Goal: Information Seeking & Learning: Check status

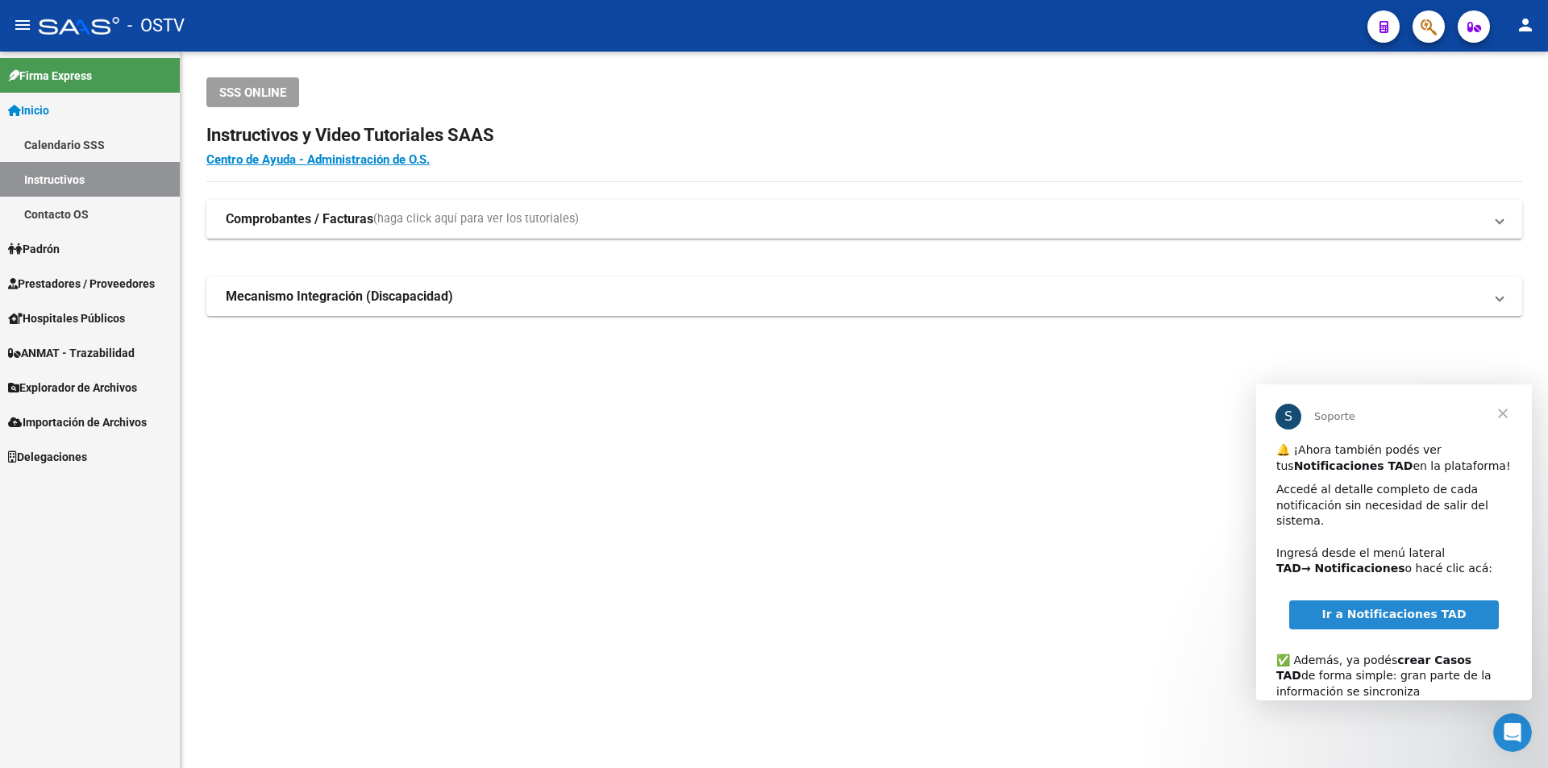
click at [1509, 415] on span "Cerrar" at bounding box center [1503, 414] width 58 height 58
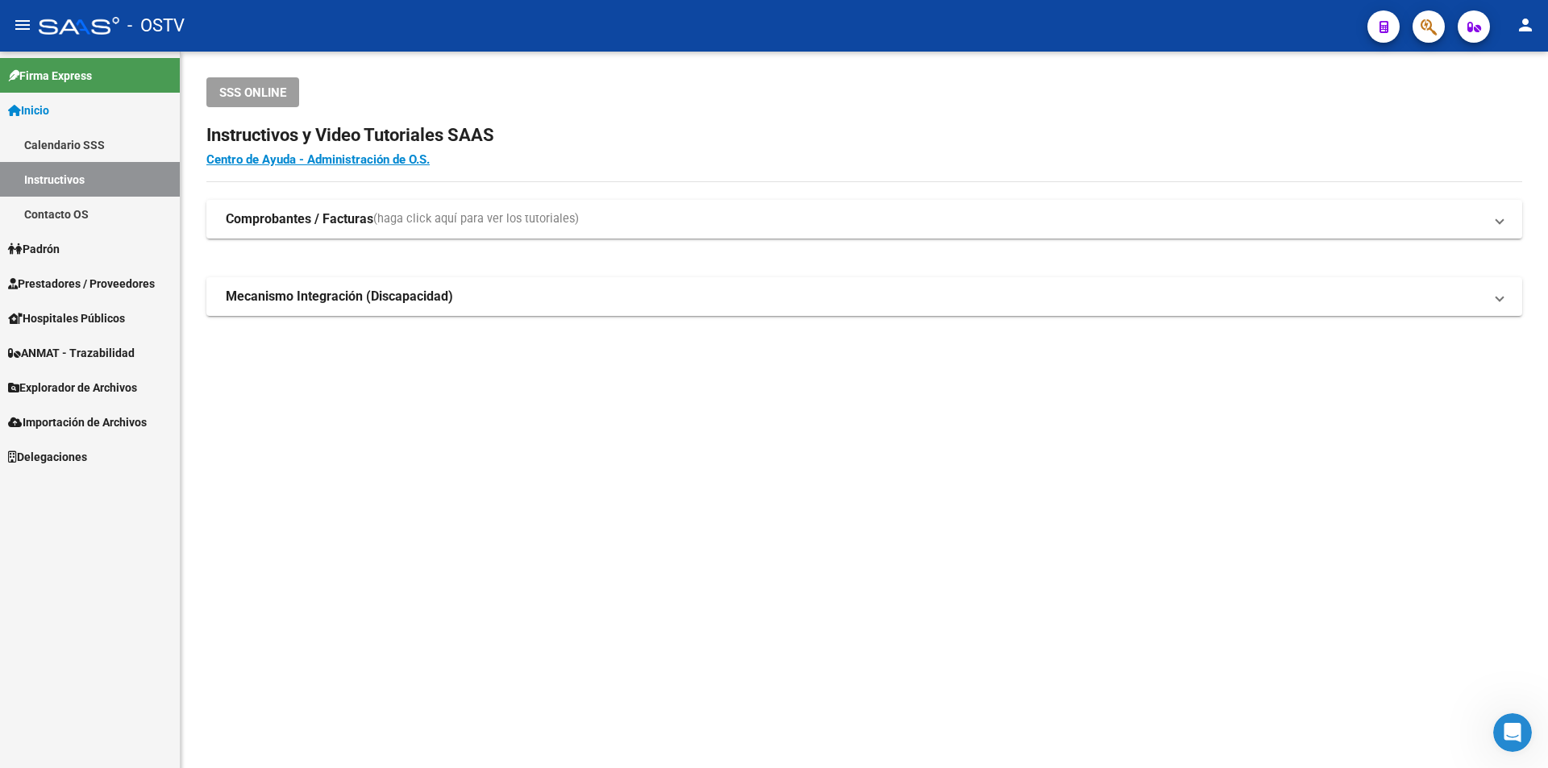
click at [45, 286] on span "Prestadores / Proveedores" at bounding box center [81, 284] width 147 height 18
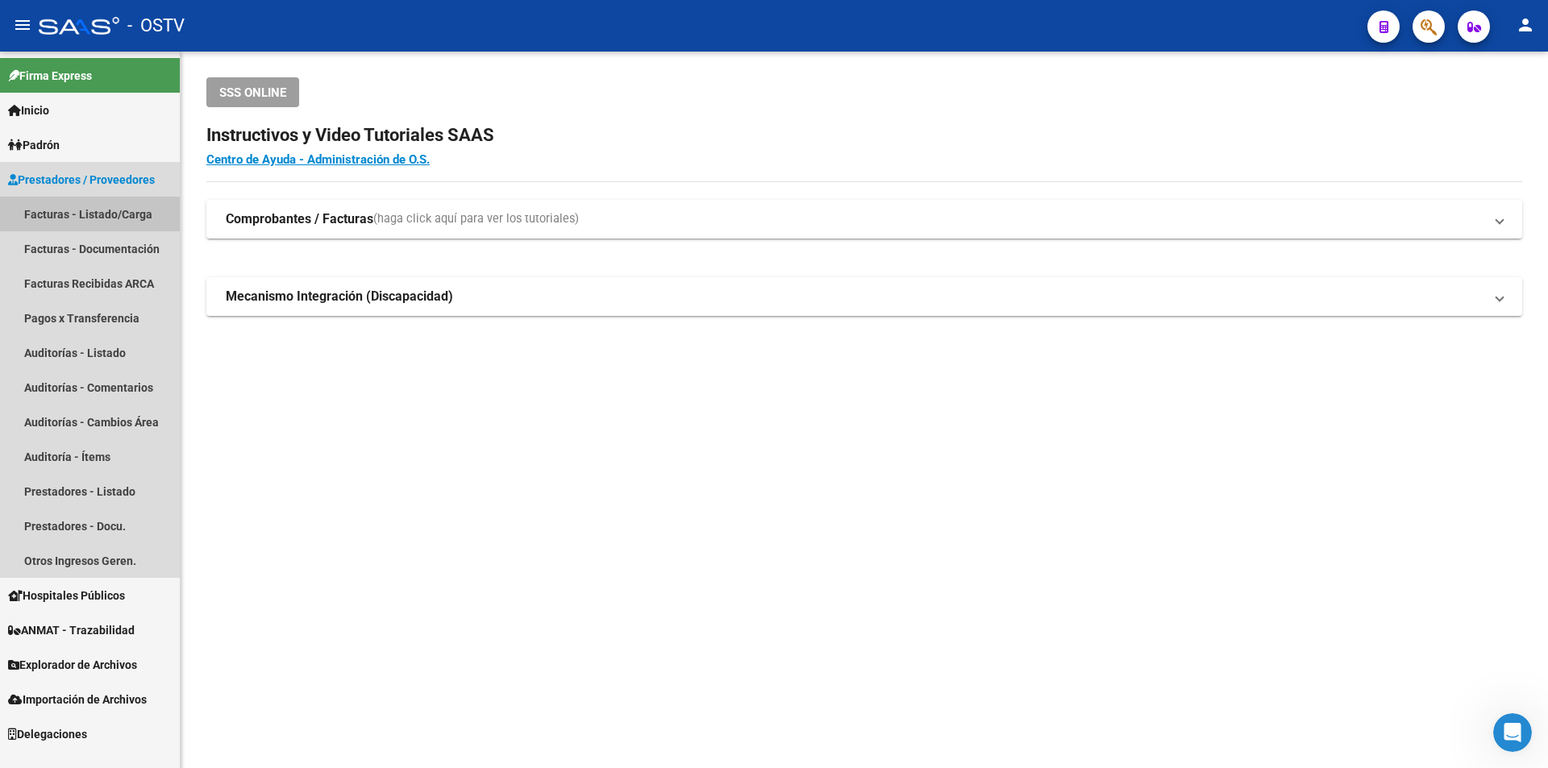
click at [88, 216] on link "Facturas - Listado/Carga" at bounding box center [90, 214] width 180 height 35
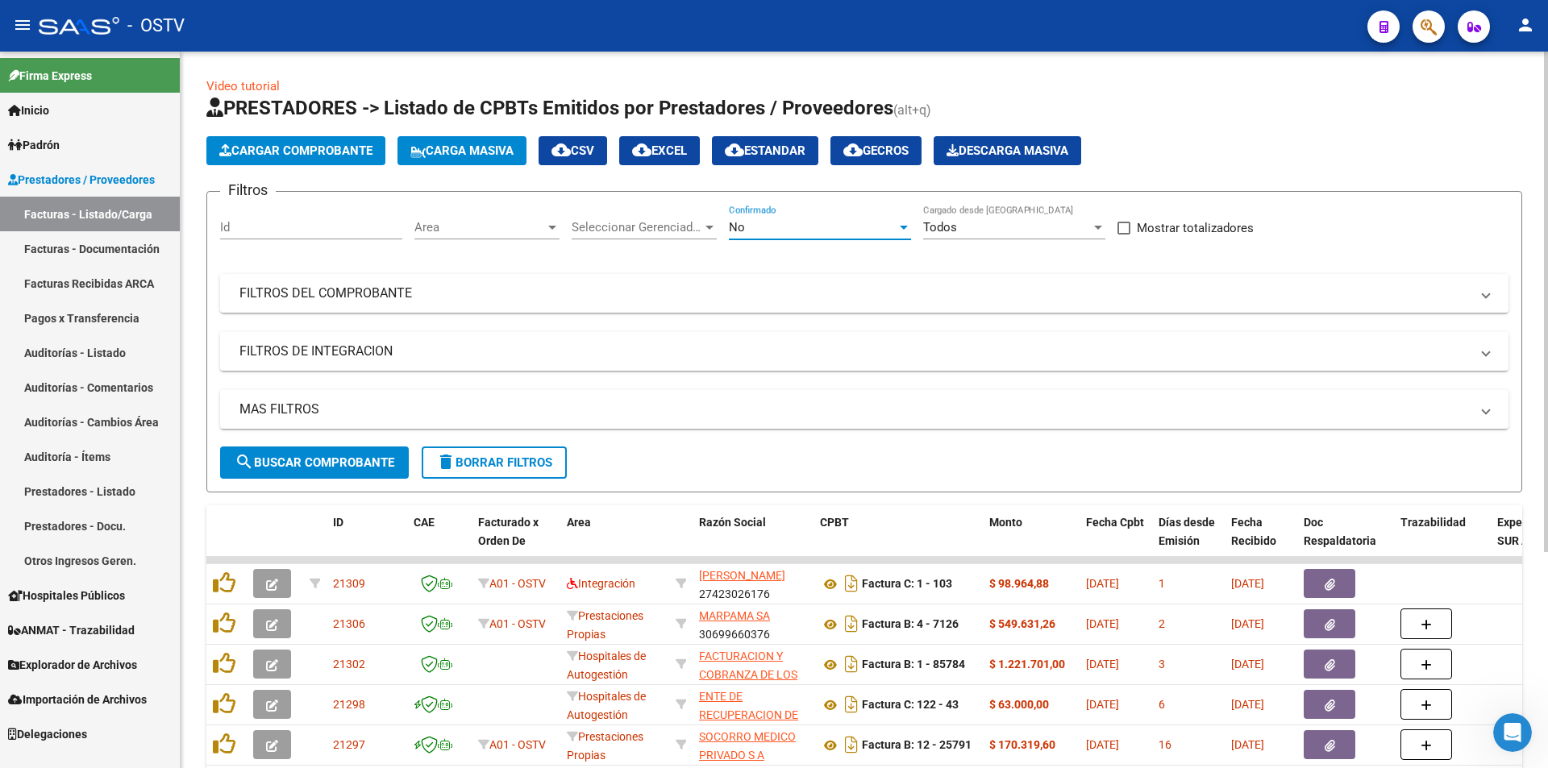
click at [849, 232] on div "No" at bounding box center [813, 227] width 168 height 15
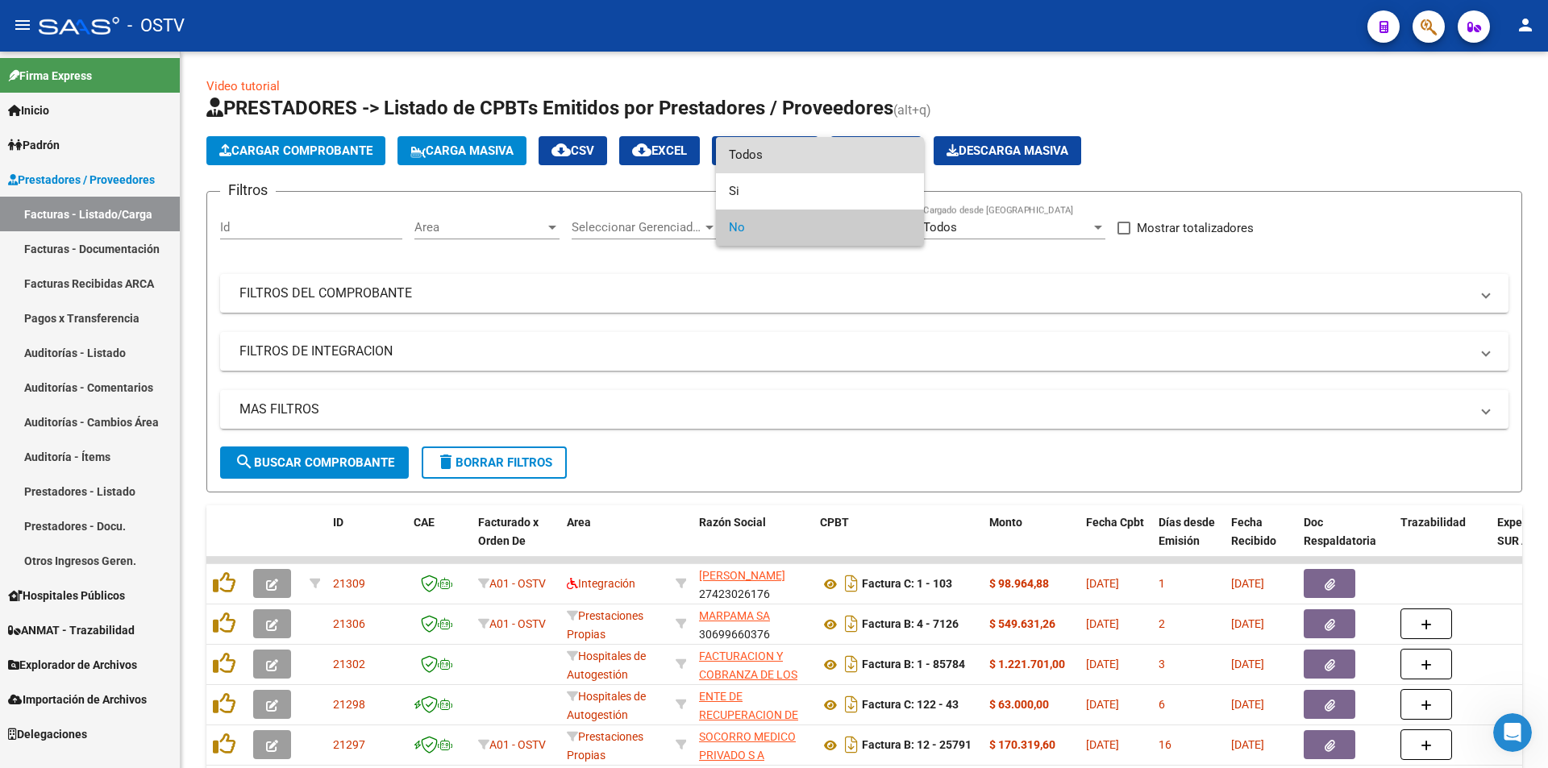
click at [801, 153] on span "Todos" at bounding box center [820, 155] width 182 height 36
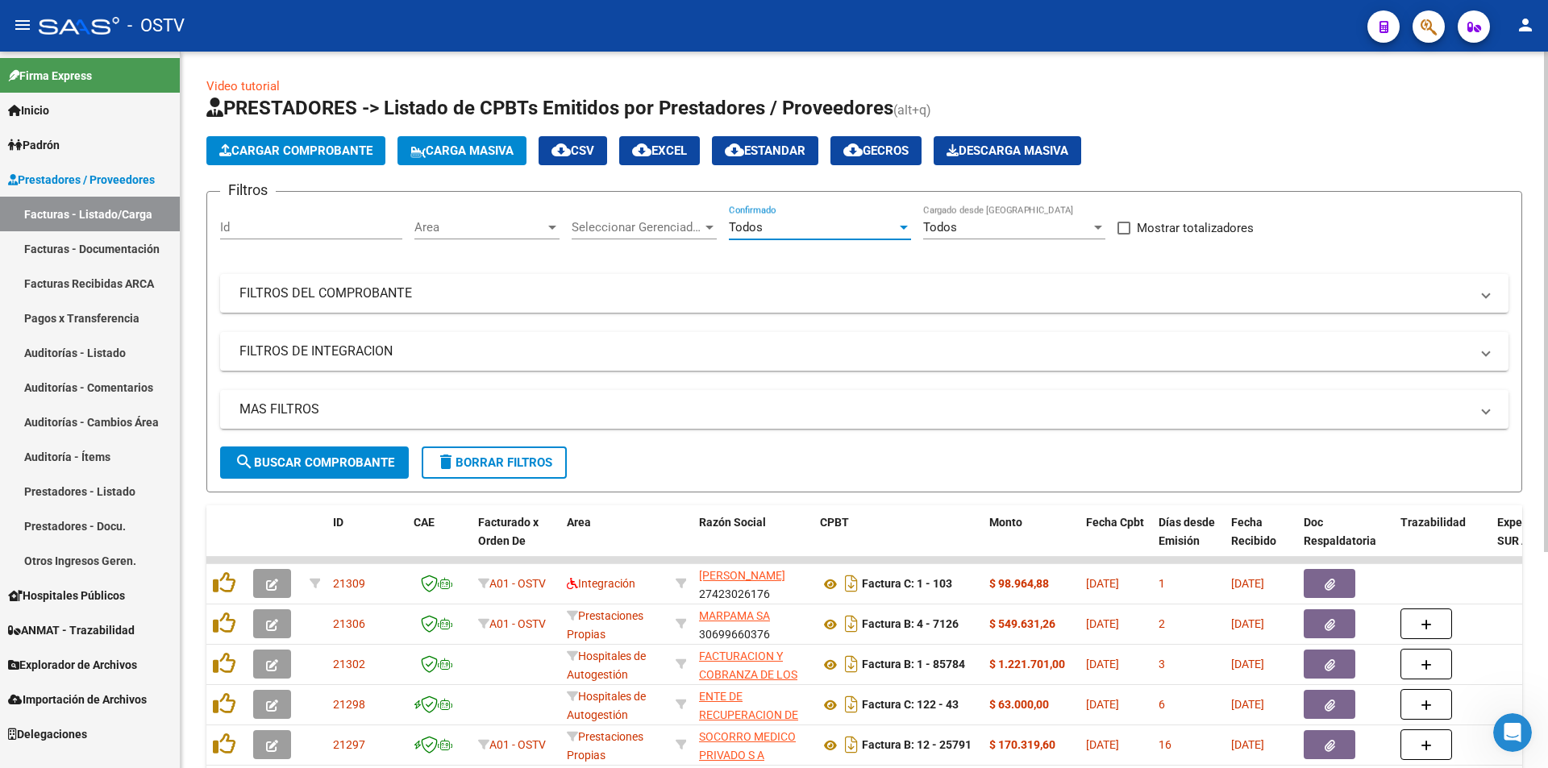
click at [333, 457] on span "search Buscar Comprobante" at bounding box center [315, 462] width 160 height 15
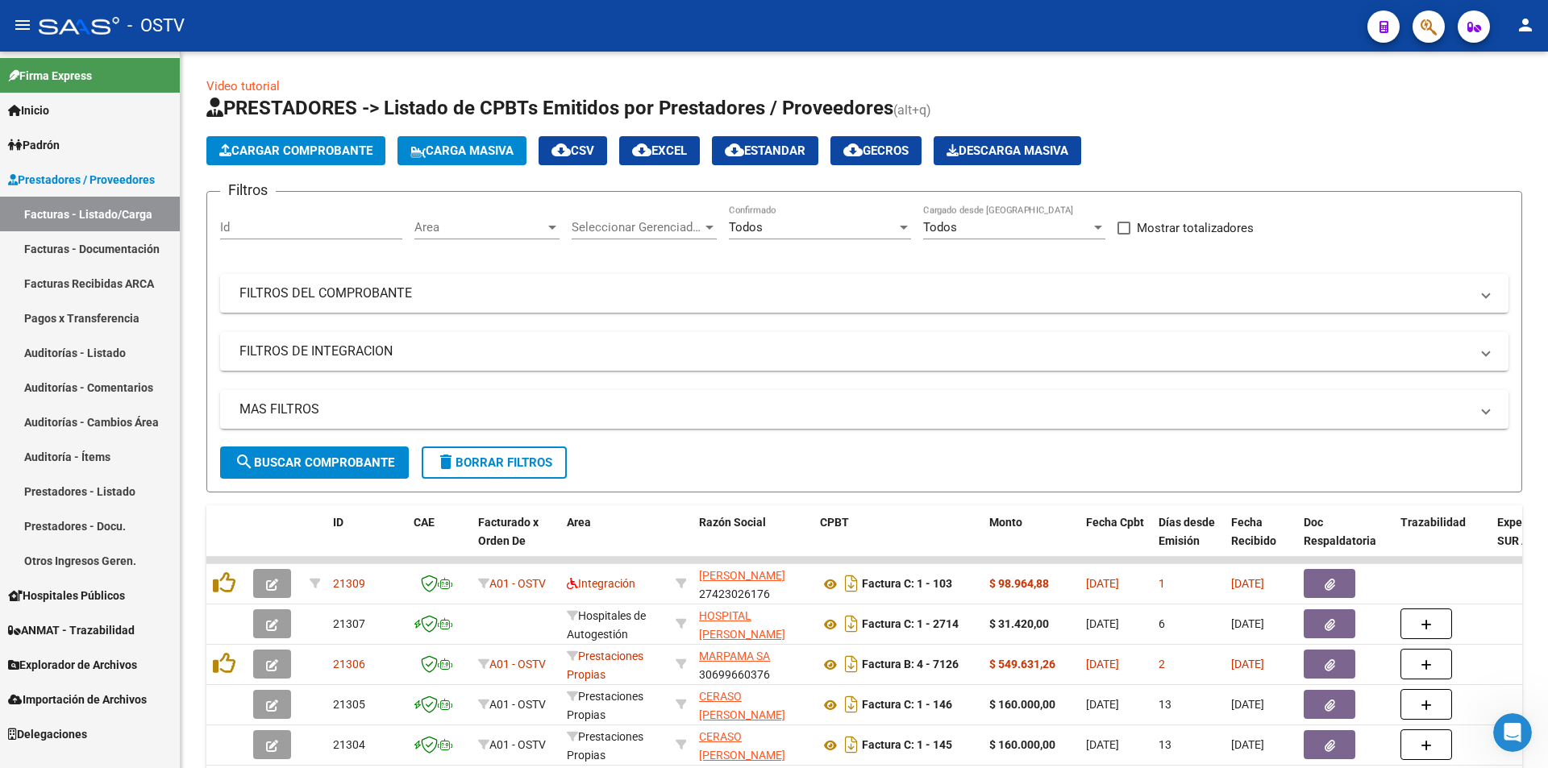
click at [90, 315] on link "Pagos x Transferencia" at bounding box center [90, 318] width 180 height 35
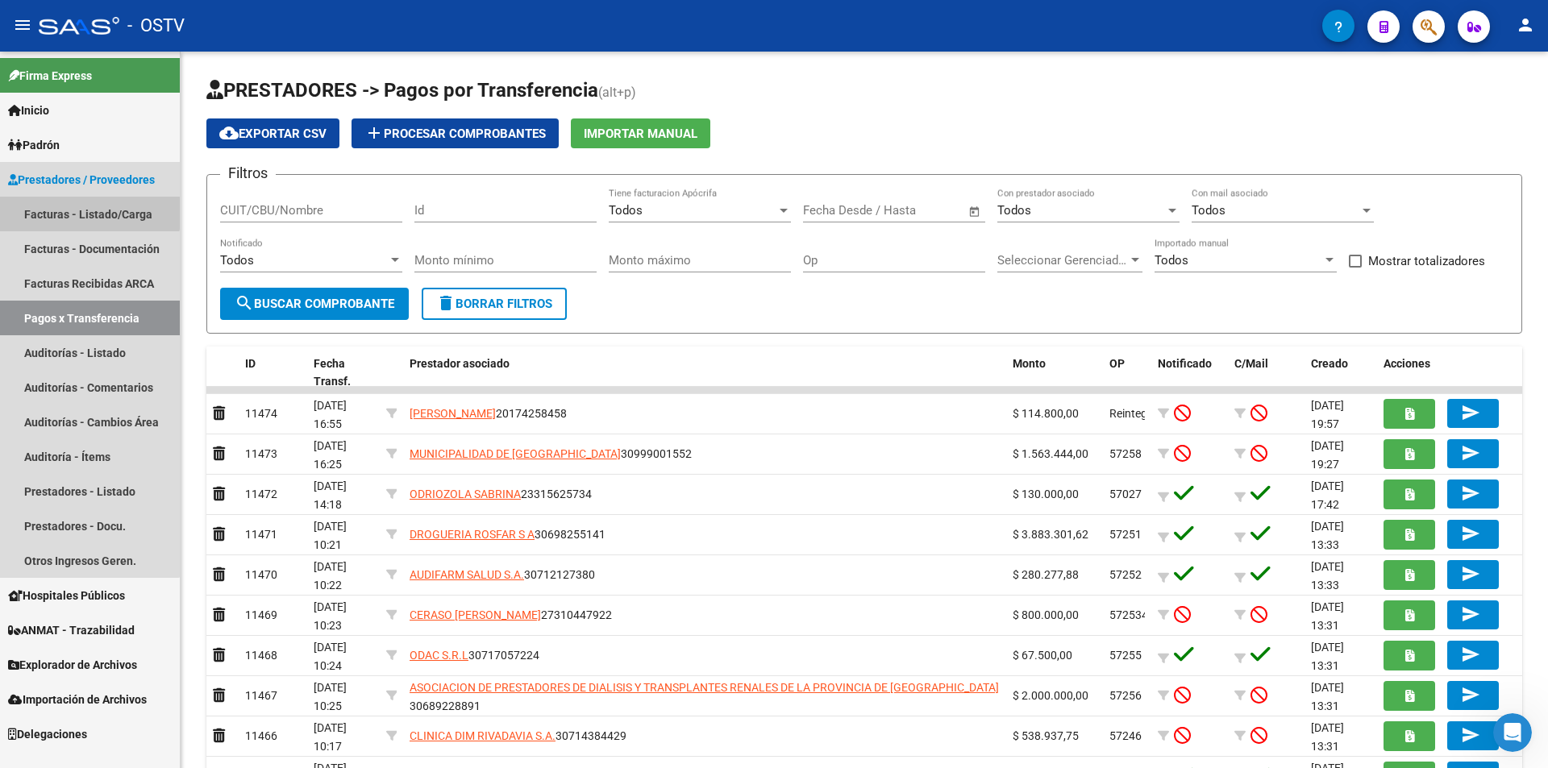
click at [55, 205] on link "Facturas - Listado/Carga" at bounding box center [90, 214] width 180 height 35
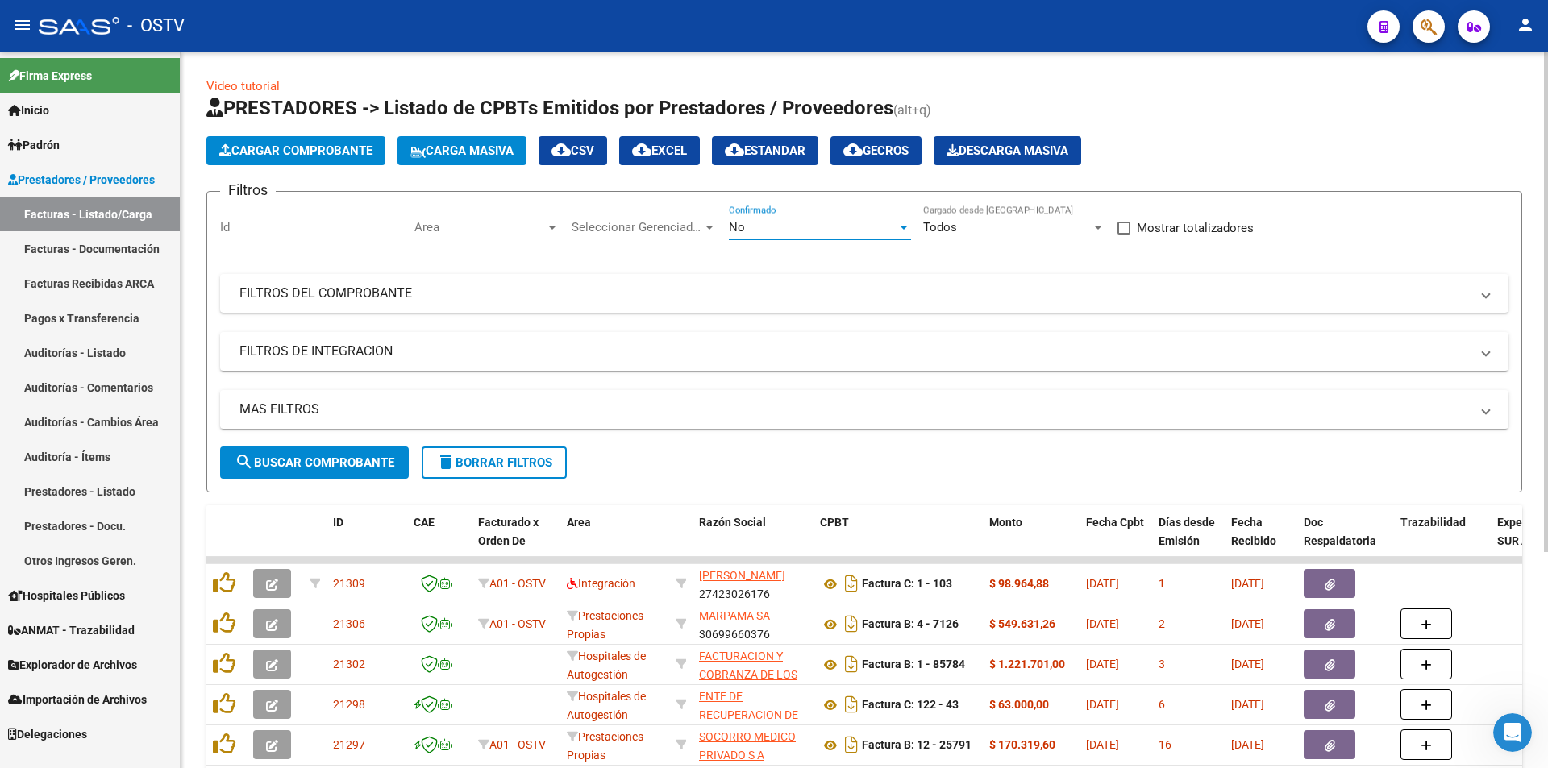
click at [762, 226] on div "No" at bounding box center [813, 227] width 168 height 15
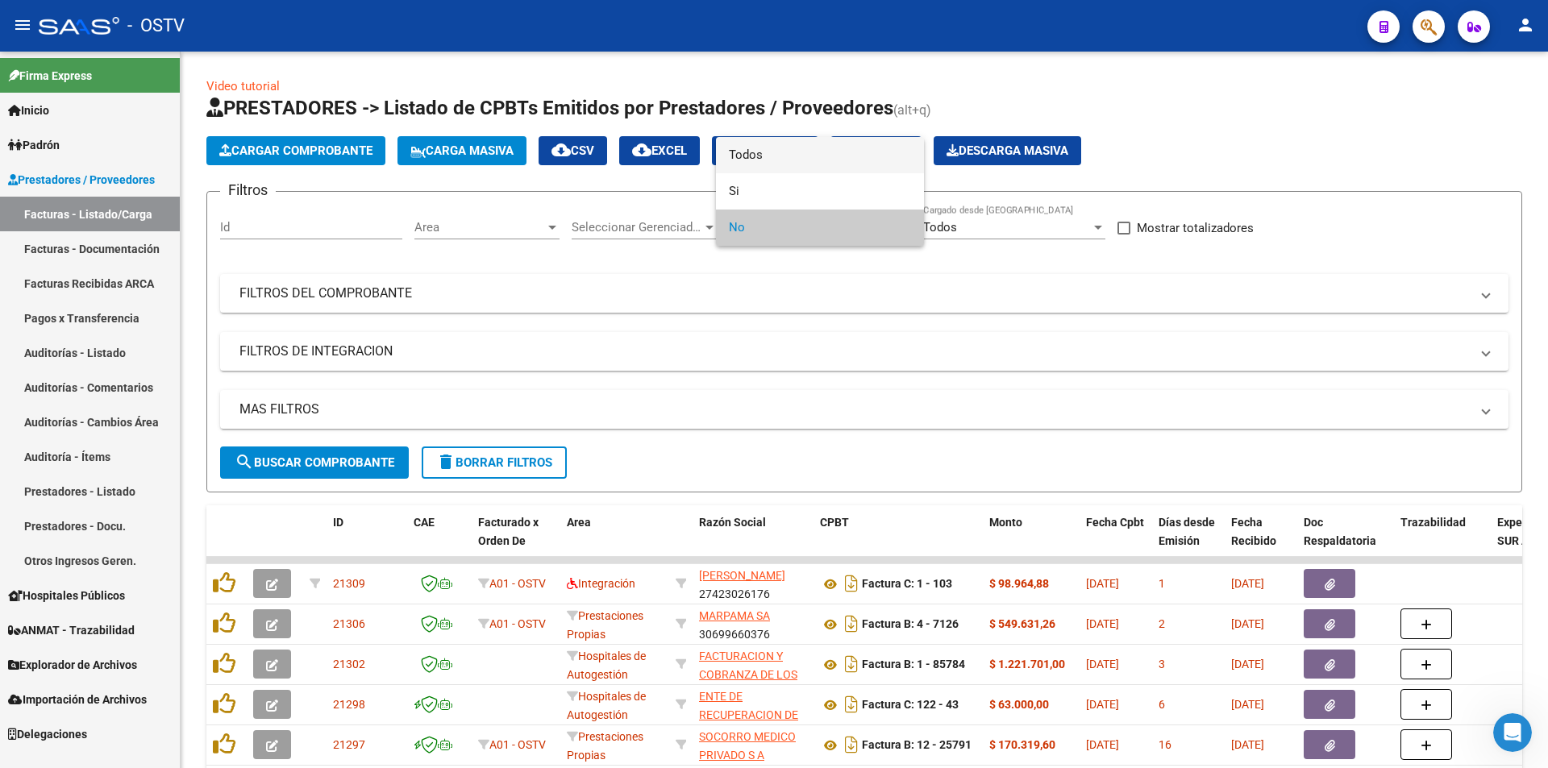
click at [758, 149] on span "Todos" at bounding box center [820, 155] width 182 height 36
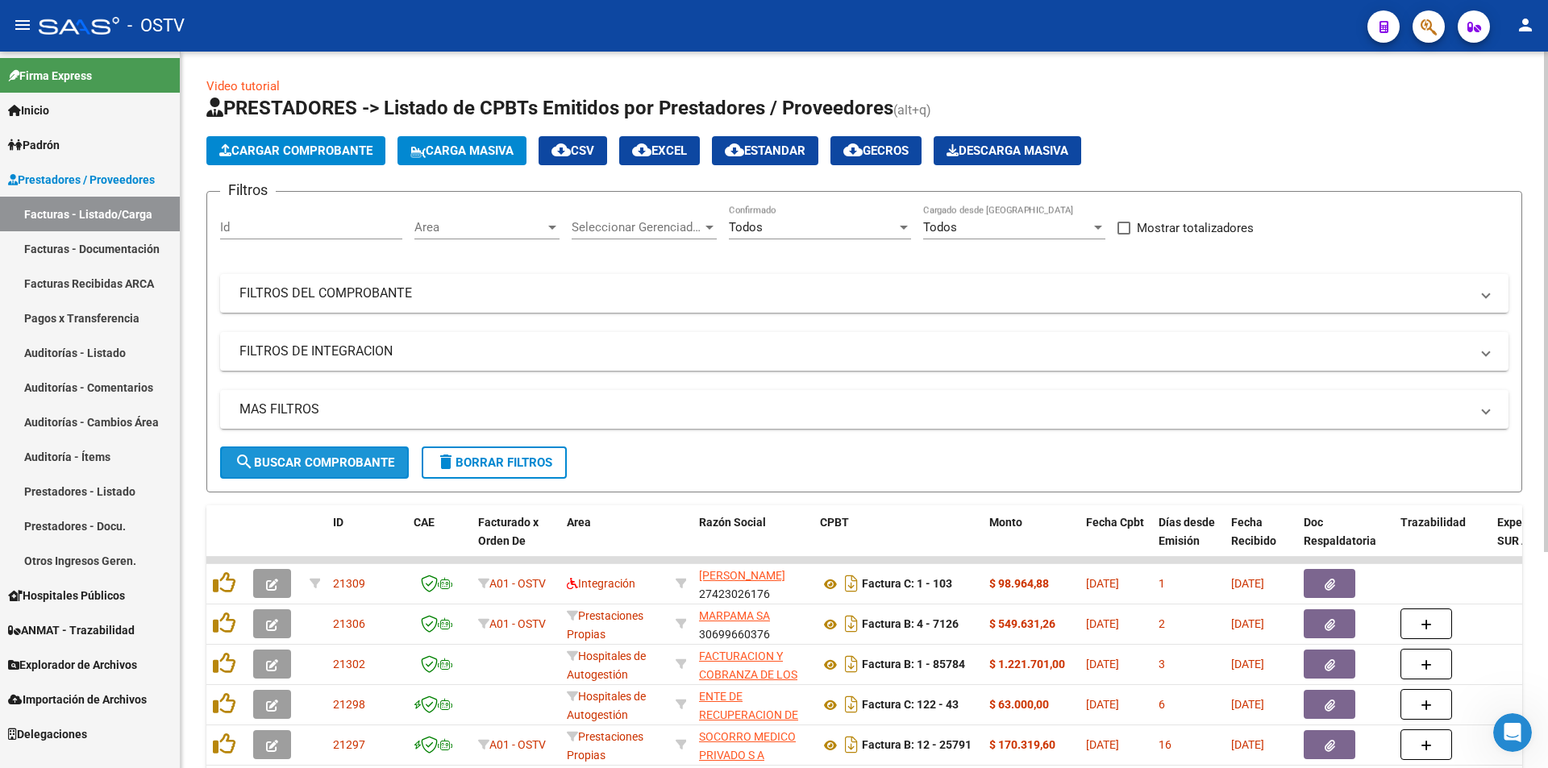
click at [348, 458] on span "search Buscar Comprobante" at bounding box center [315, 462] width 160 height 15
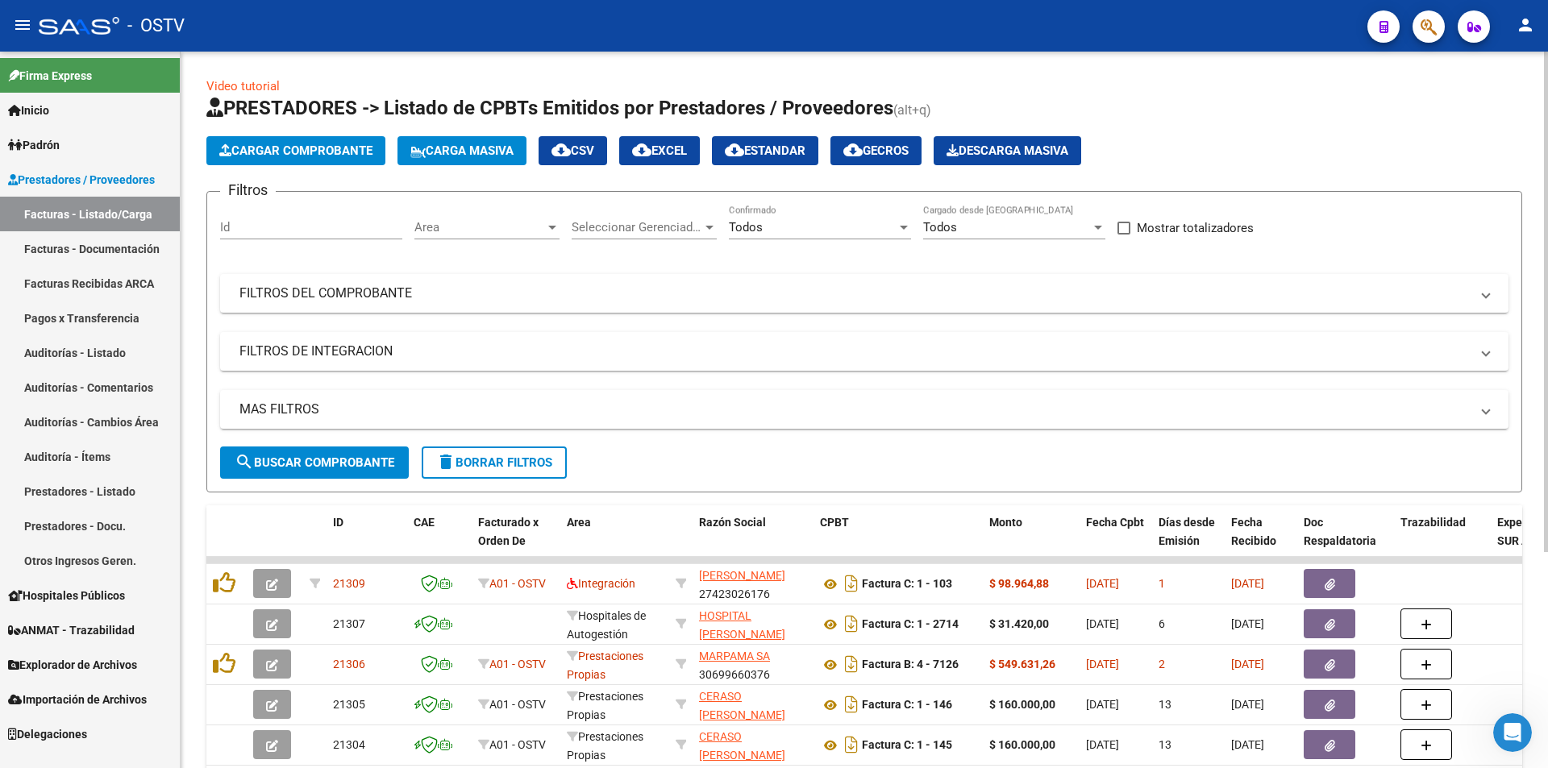
click at [308, 476] on button "search Buscar Comprobante" at bounding box center [314, 463] width 189 height 32
click at [321, 464] on span "search Buscar Comprobante" at bounding box center [315, 462] width 160 height 15
click at [317, 460] on span "search Buscar Comprobante" at bounding box center [315, 462] width 160 height 15
click at [315, 451] on button "search Buscar Comprobante" at bounding box center [314, 463] width 189 height 32
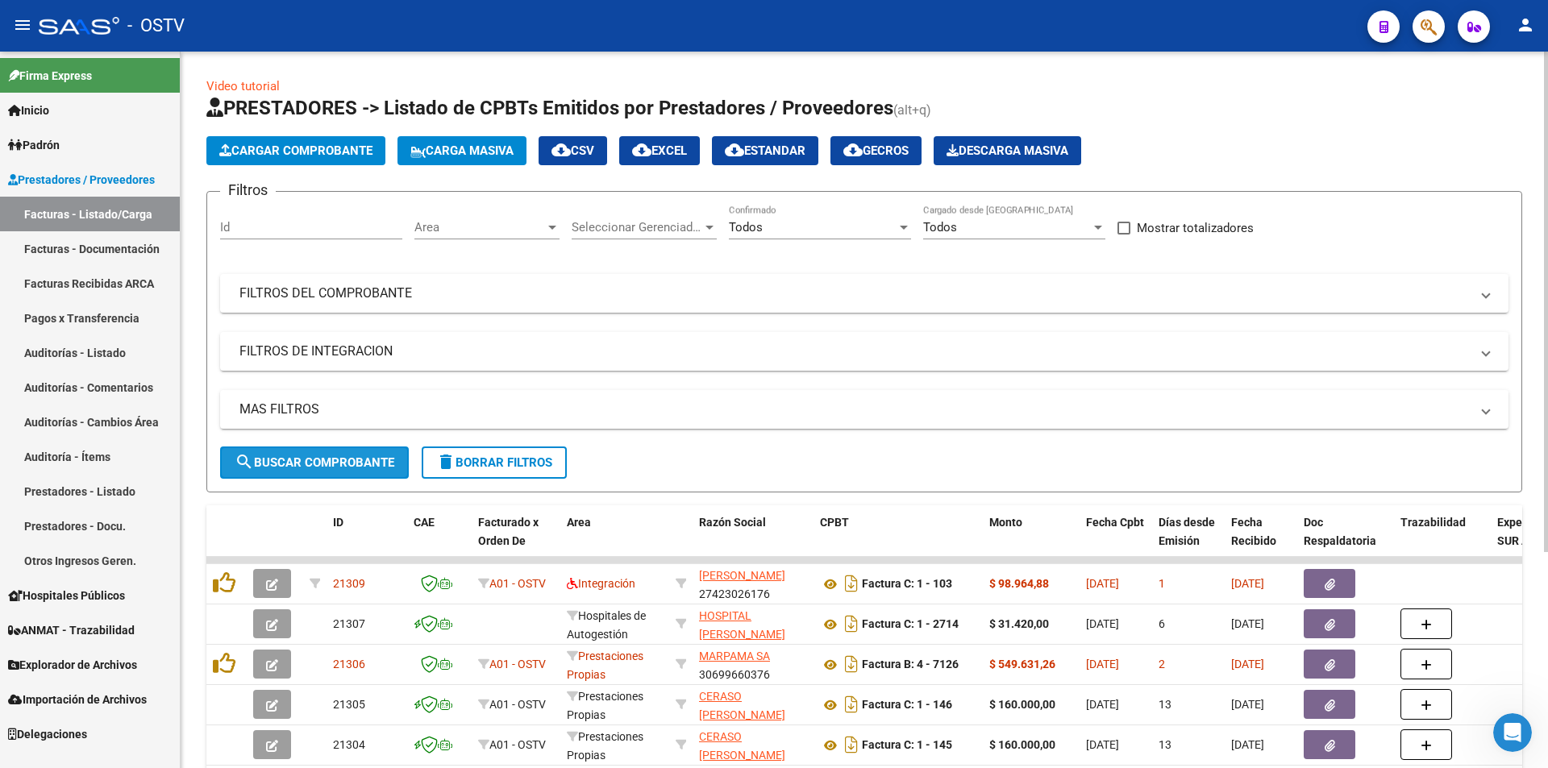
click at [322, 459] on span "search Buscar Comprobante" at bounding box center [315, 462] width 160 height 15
click at [299, 460] on span "search Buscar Comprobante" at bounding box center [315, 462] width 160 height 15
click at [320, 451] on button "search Buscar Comprobante" at bounding box center [314, 463] width 189 height 32
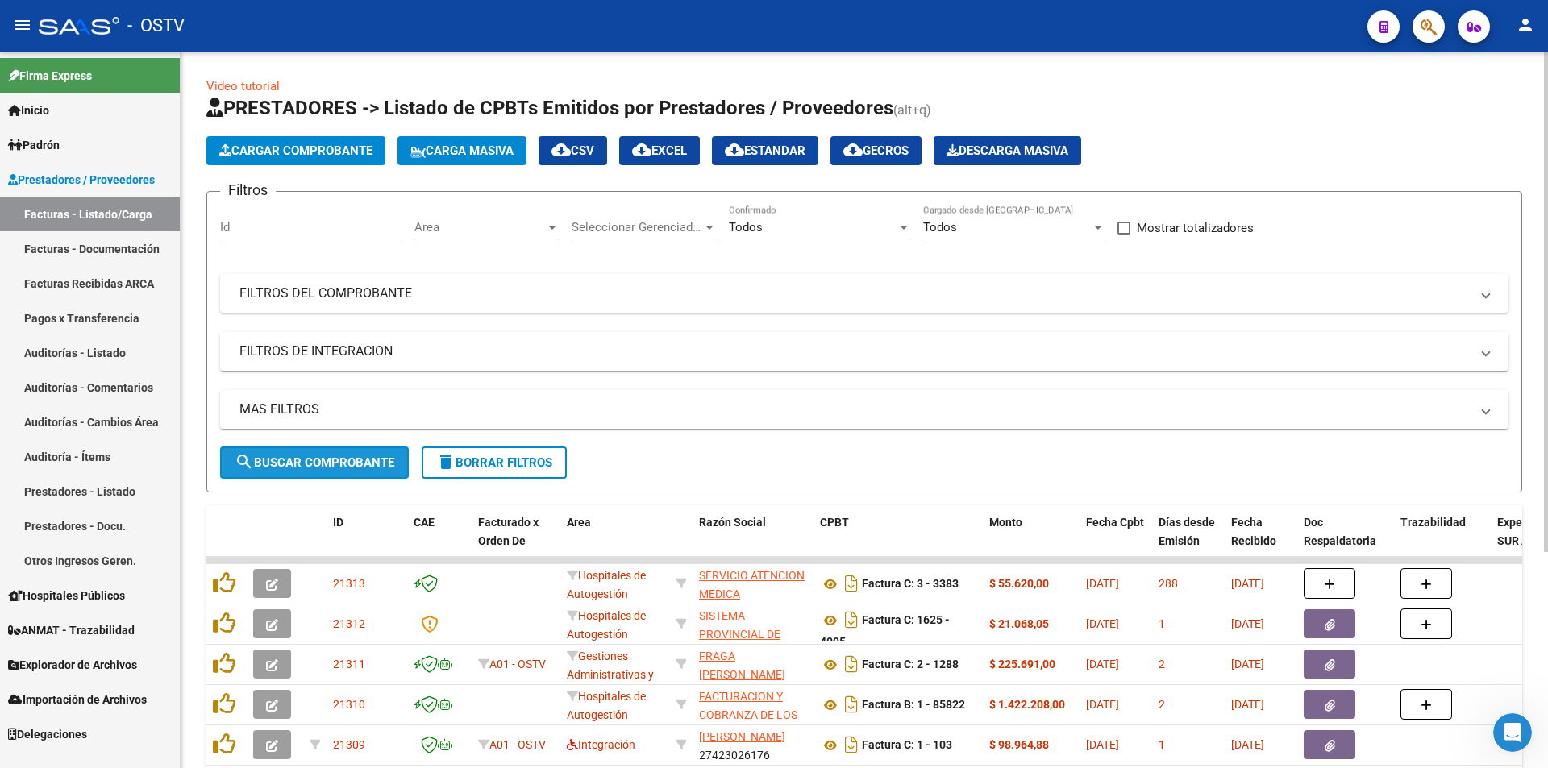
click at [297, 458] on span "search Buscar Comprobante" at bounding box center [315, 462] width 160 height 15
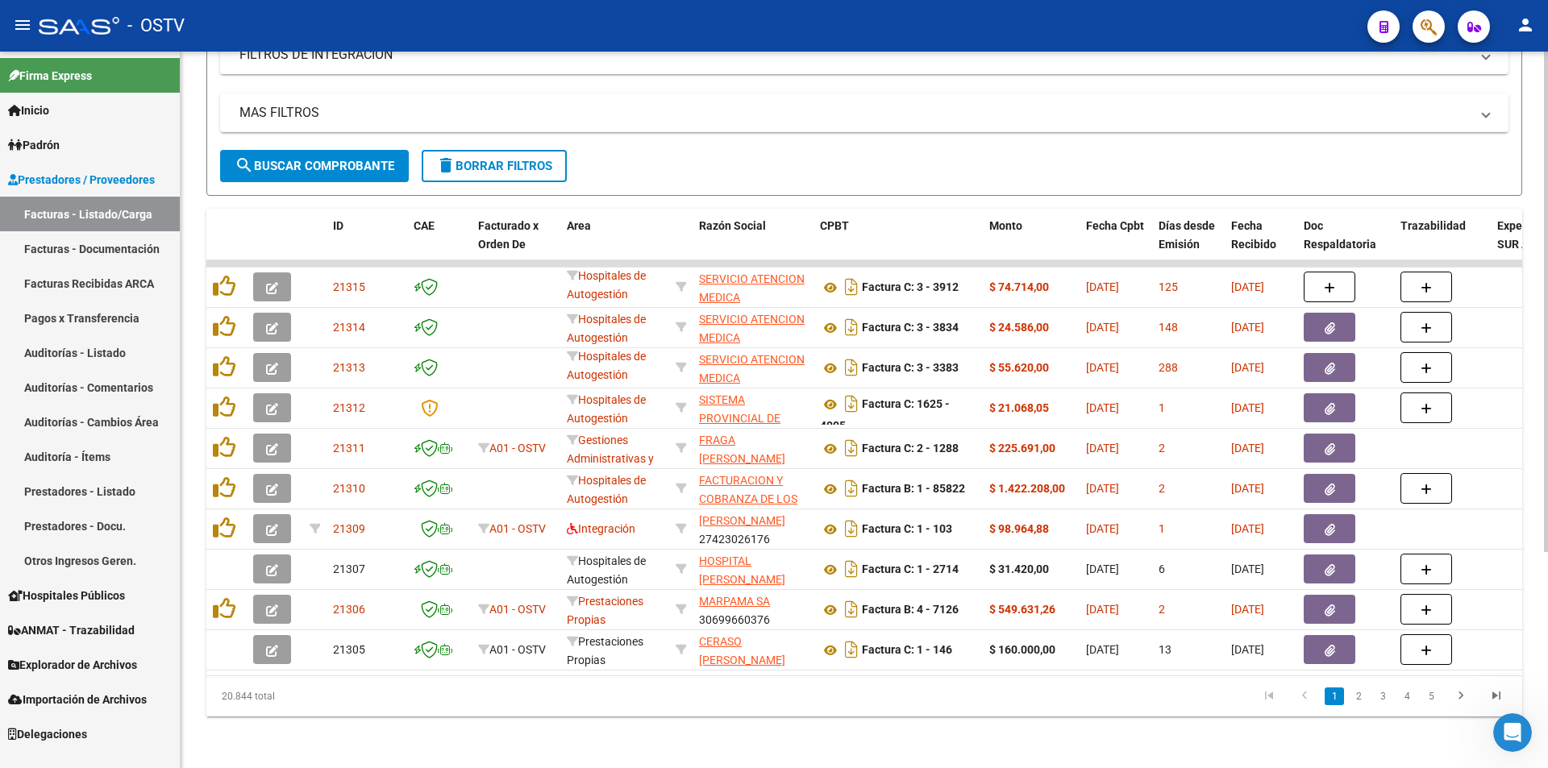
scroll to position [309, 0]
click at [310, 150] on button "search Buscar Comprobante" at bounding box center [314, 166] width 189 height 32
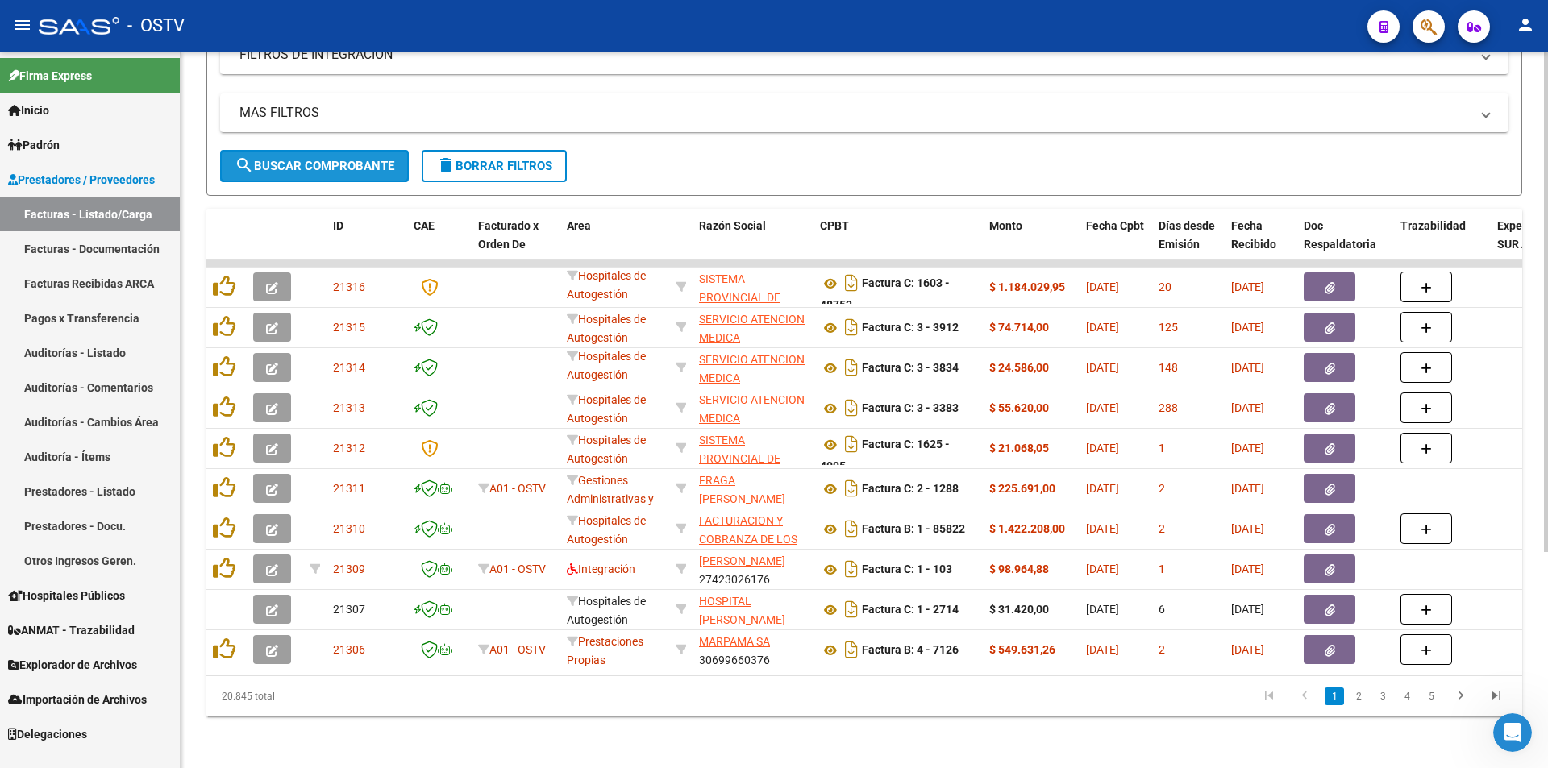
click at [291, 150] on button "search Buscar Comprobante" at bounding box center [314, 166] width 189 height 32
click at [301, 150] on button "search Buscar Comprobante" at bounding box center [314, 166] width 189 height 32
click at [45, 148] on span "Padrón" at bounding box center [34, 145] width 52 height 18
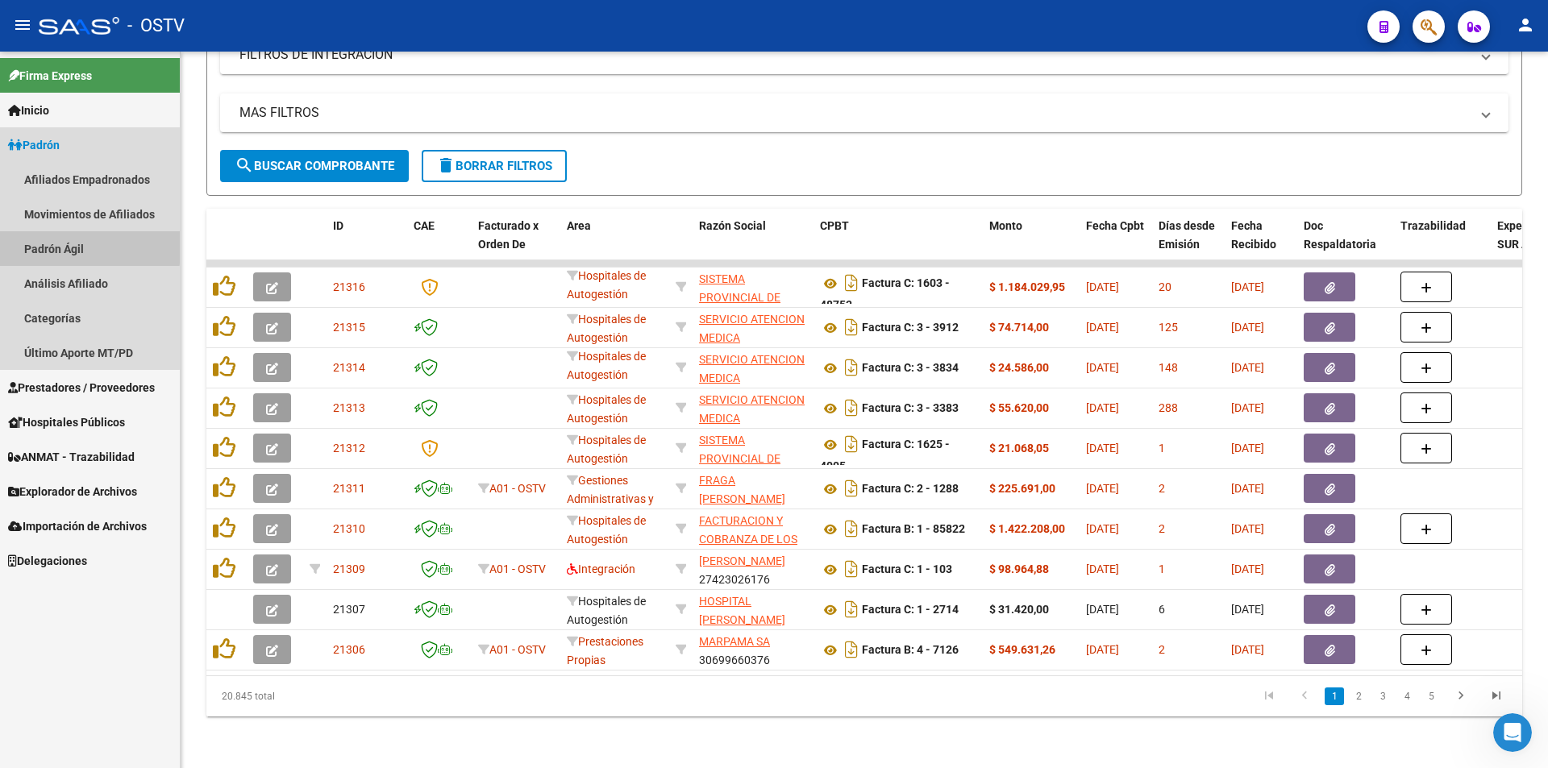
click at [72, 246] on link "Padrón Ágil" at bounding box center [90, 248] width 180 height 35
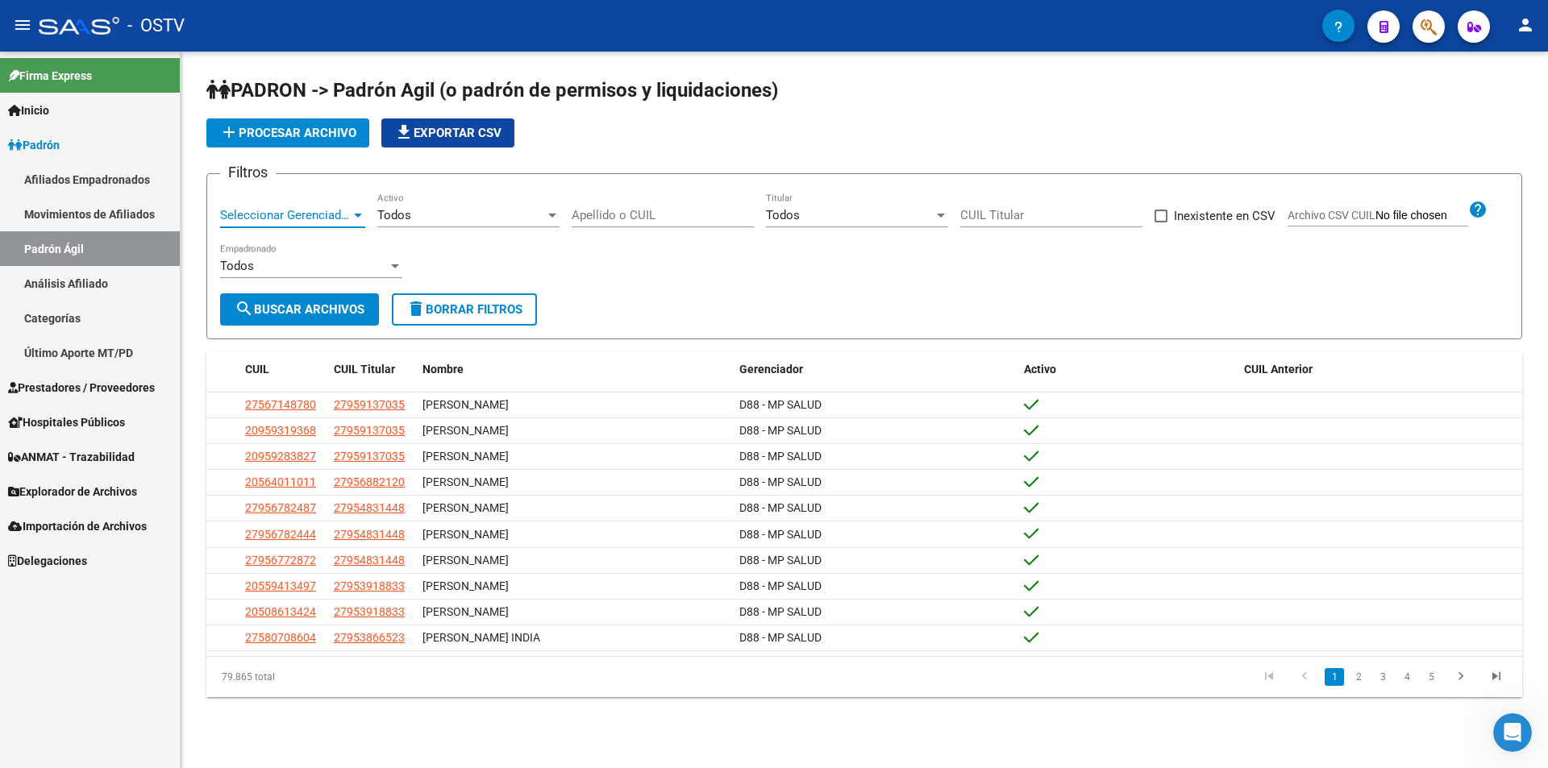
click at [277, 208] on span "Seleccionar Gerenciador" at bounding box center [285, 215] width 131 height 15
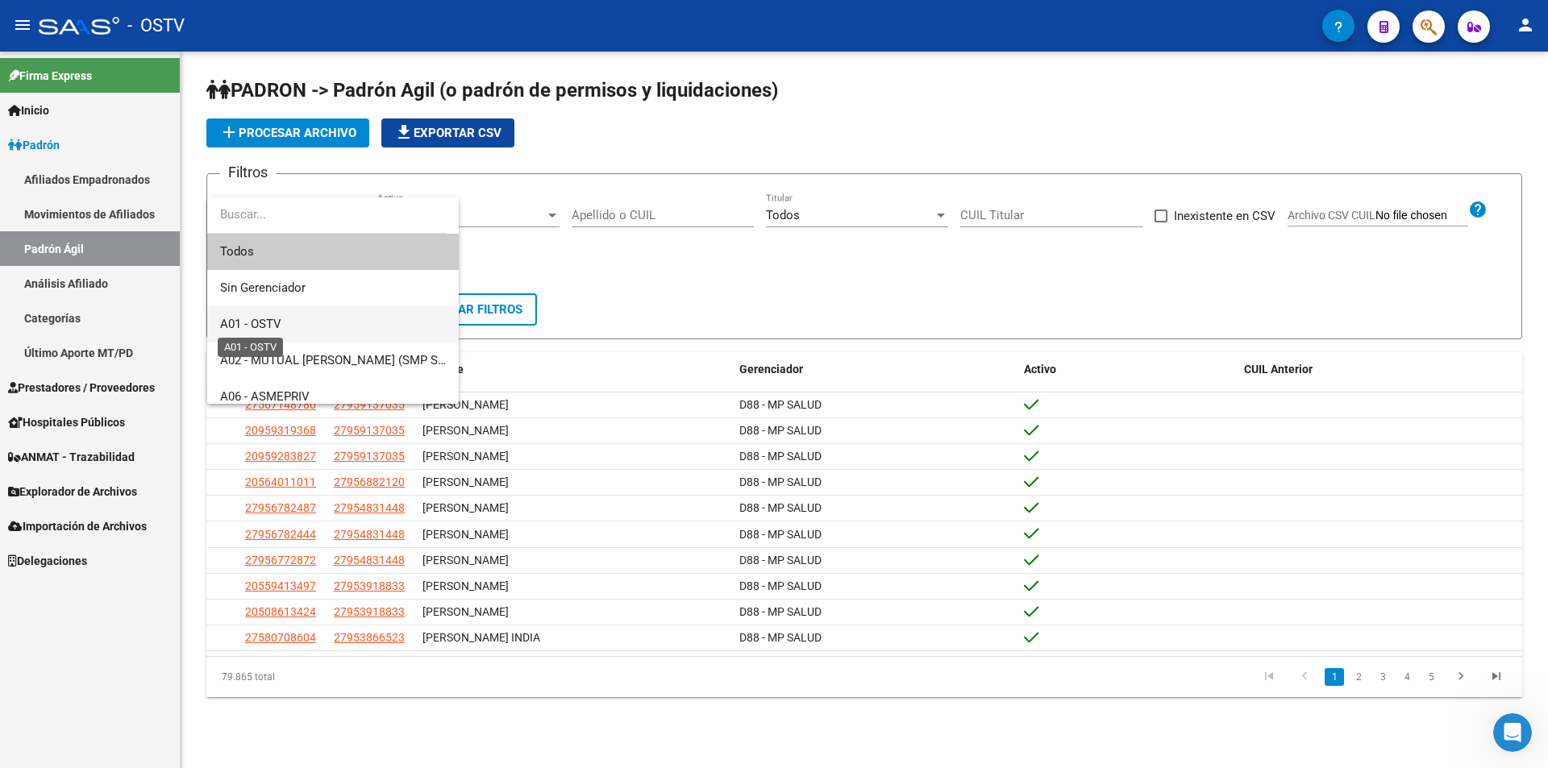
click at [265, 322] on span "A01 - OSTV" at bounding box center [250, 324] width 61 height 15
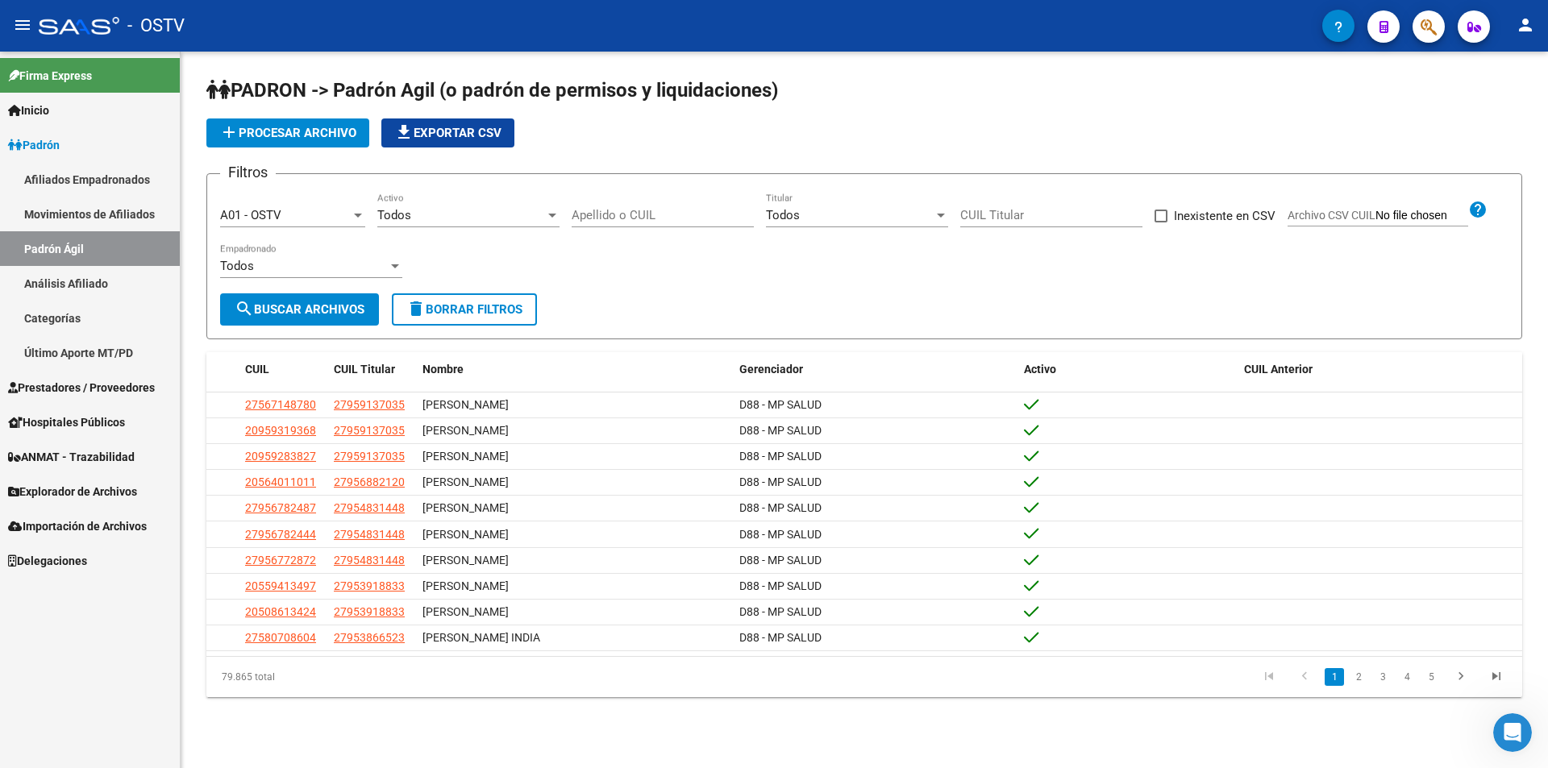
click at [468, 205] on div "Todos Activo" at bounding box center [468, 210] width 182 height 35
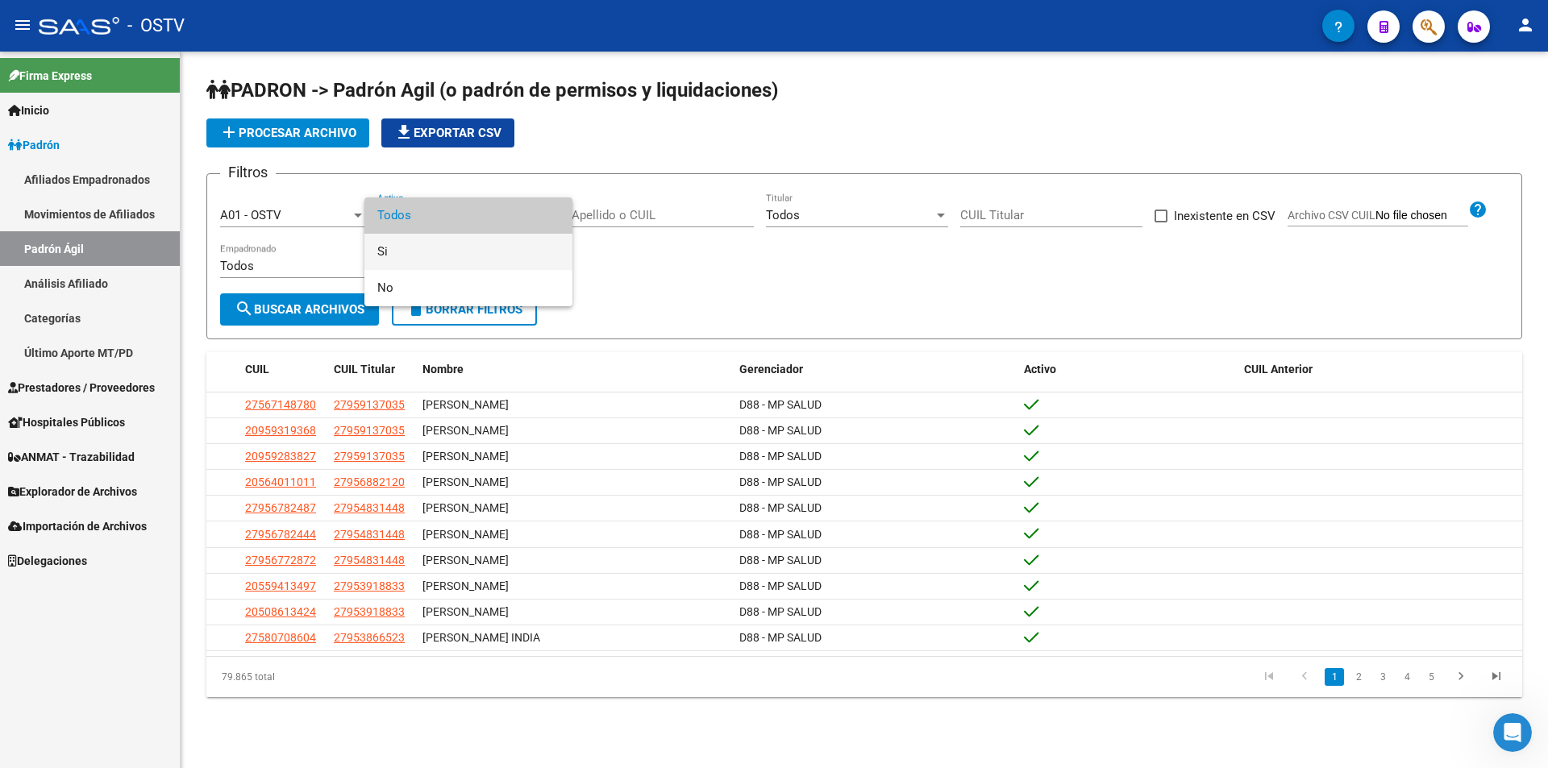
click at [454, 251] on span "Si" at bounding box center [468, 252] width 182 height 36
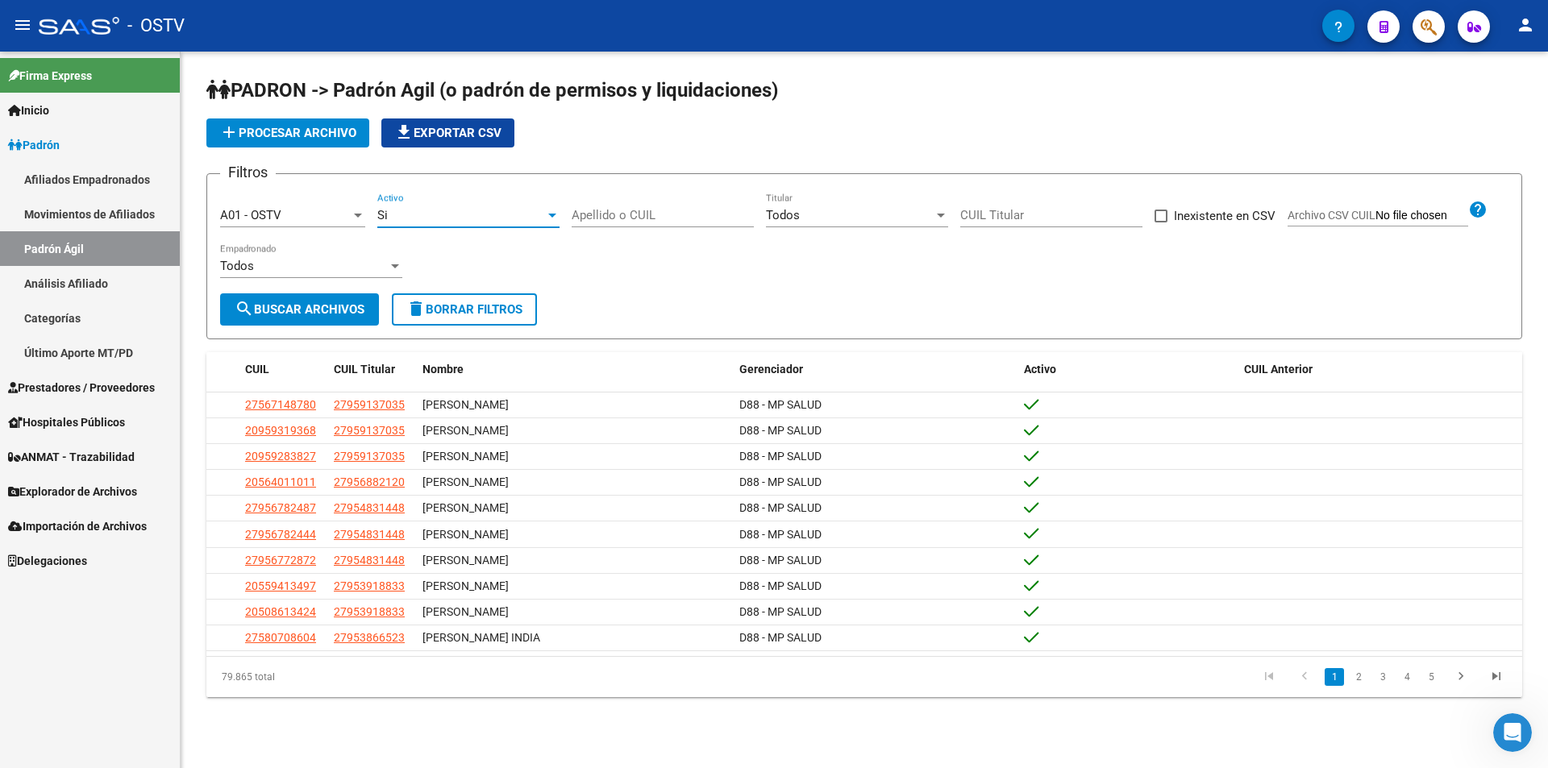
click at [688, 217] on input "Apellido o CUIL" at bounding box center [663, 215] width 182 height 15
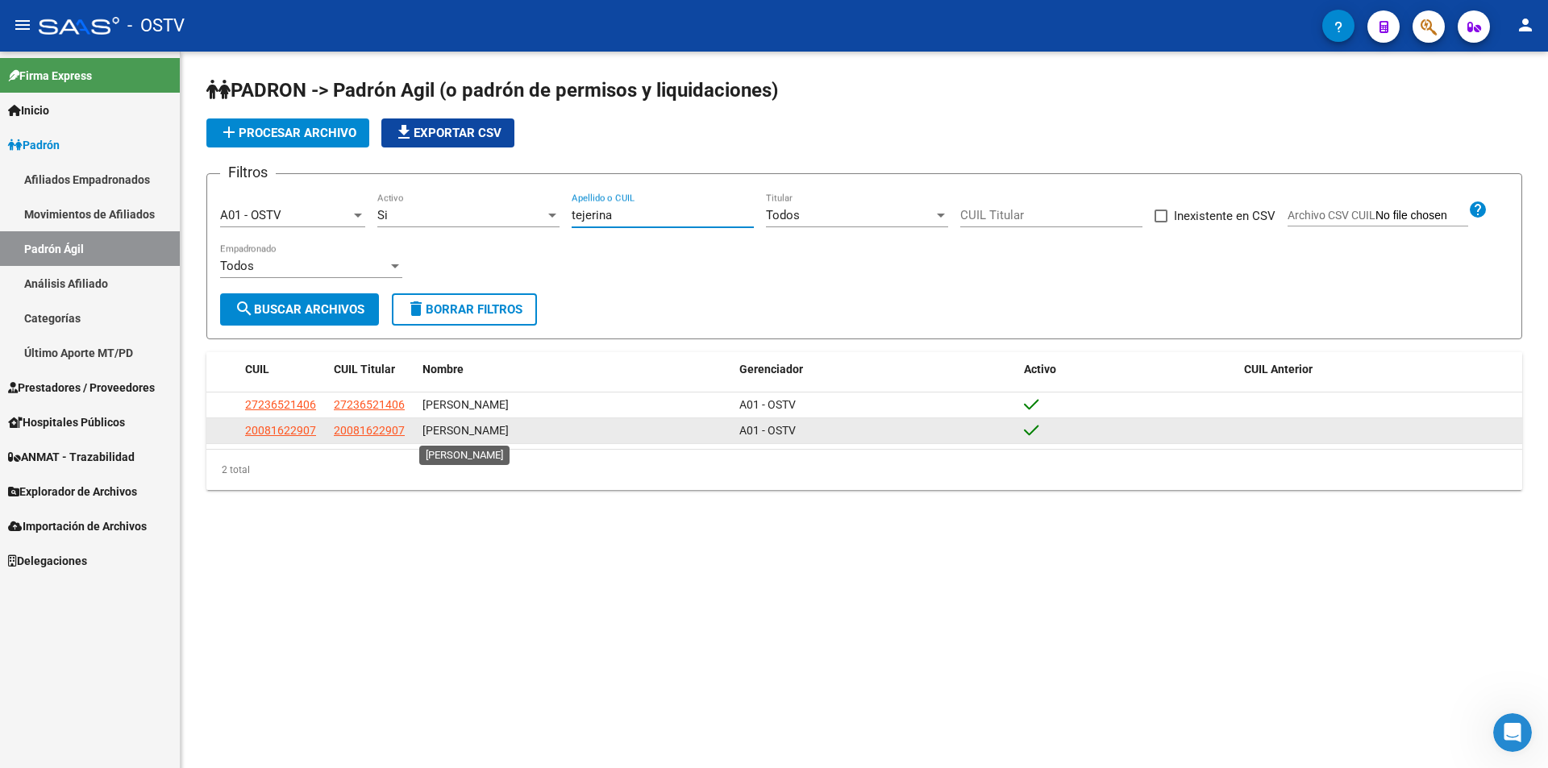
type input "tejerina"
click at [444, 428] on span "[PERSON_NAME]" at bounding box center [465, 430] width 86 height 13
click at [543, 429] on div "[PERSON_NAME]" at bounding box center [574, 431] width 304 height 19
click at [496, 437] on span "[PERSON_NAME]" at bounding box center [465, 430] width 86 height 13
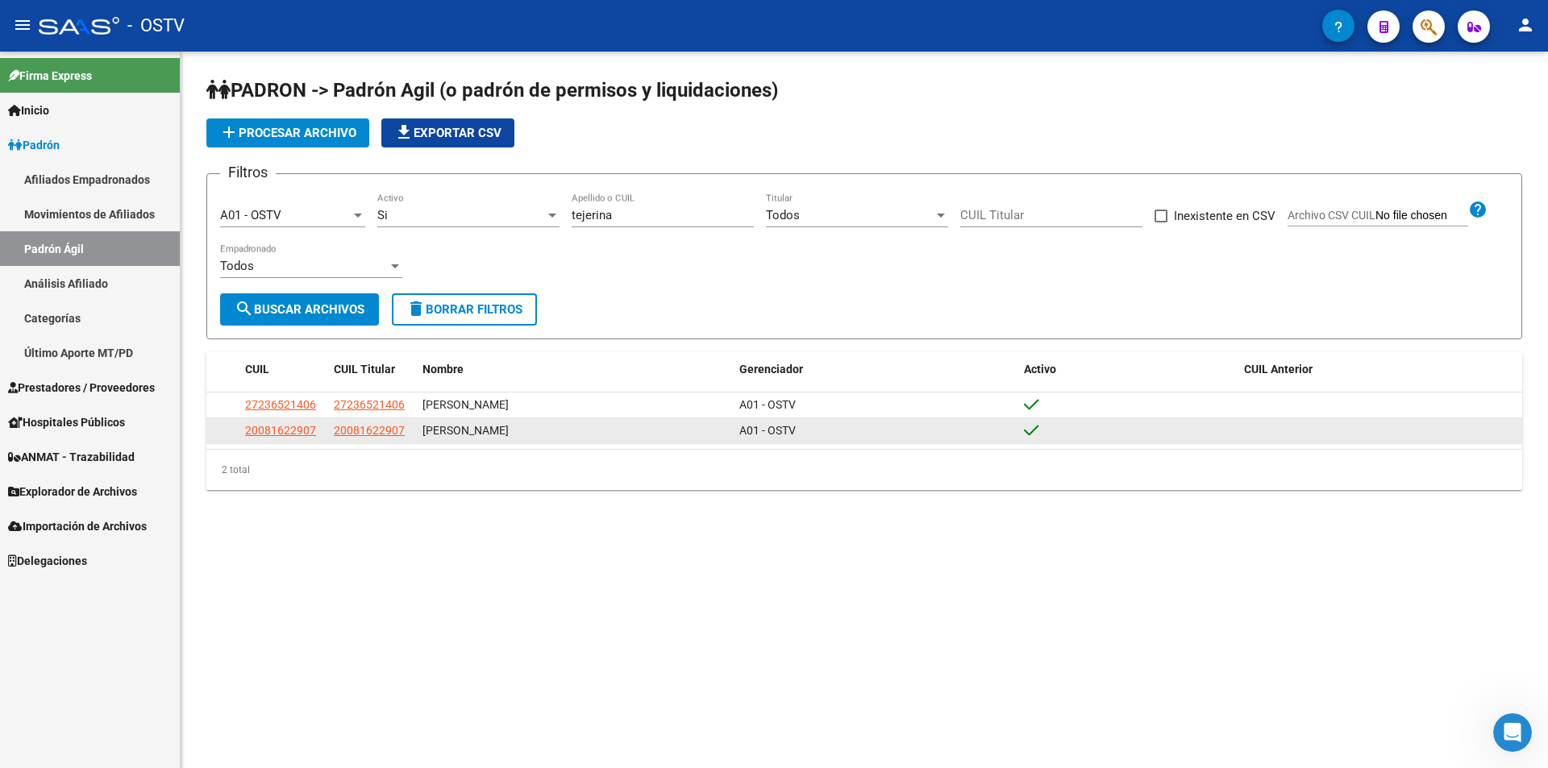
click at [560, 443] on datatable-body-cell "[PERSON_NAME]" at bounding box center [574, 430] width 317 height 25
click at [291, 435] on span "20081622907" at bounding box center [280, 430] width 71 height 13
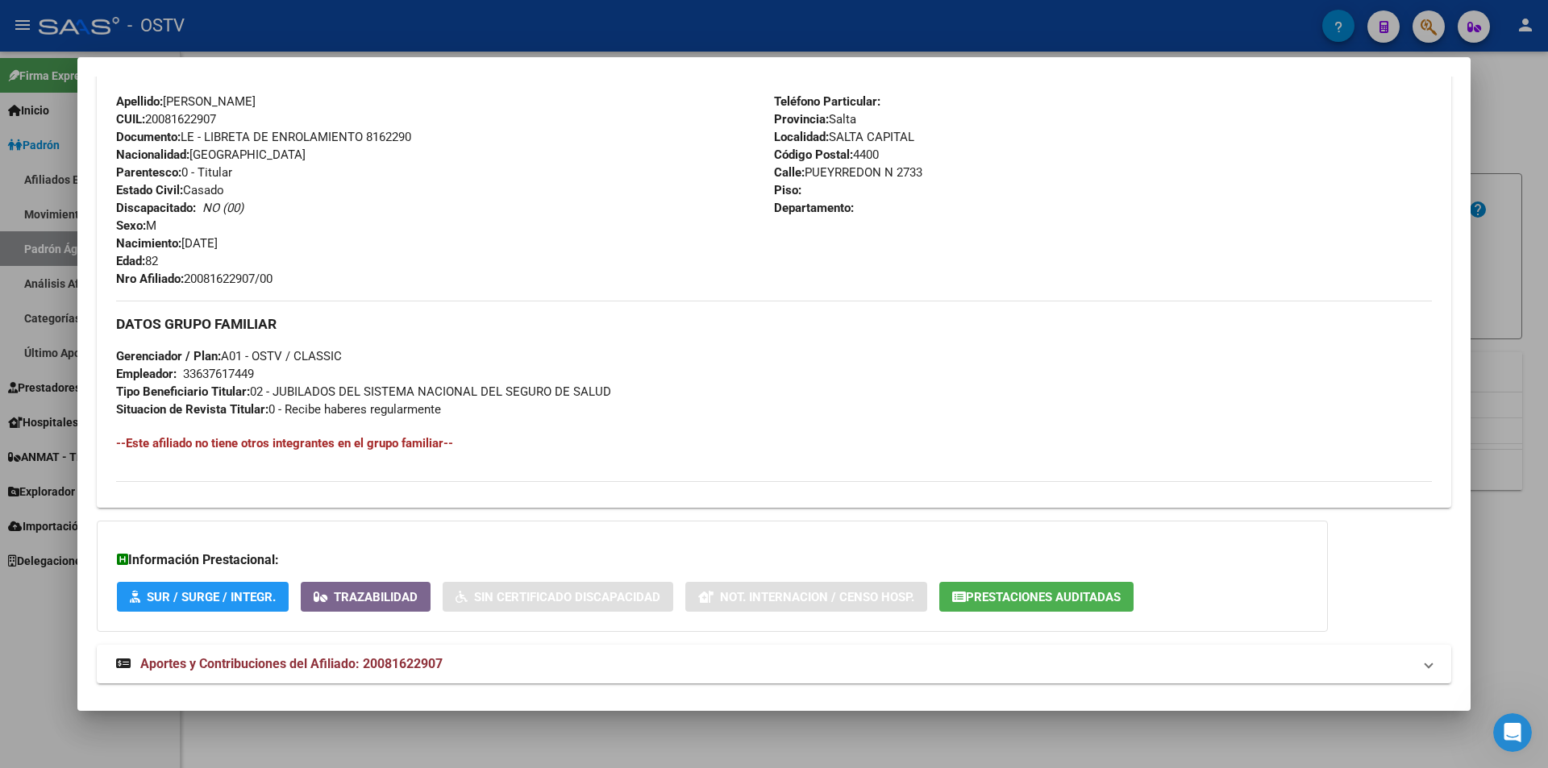
scroll to position [576, 0]
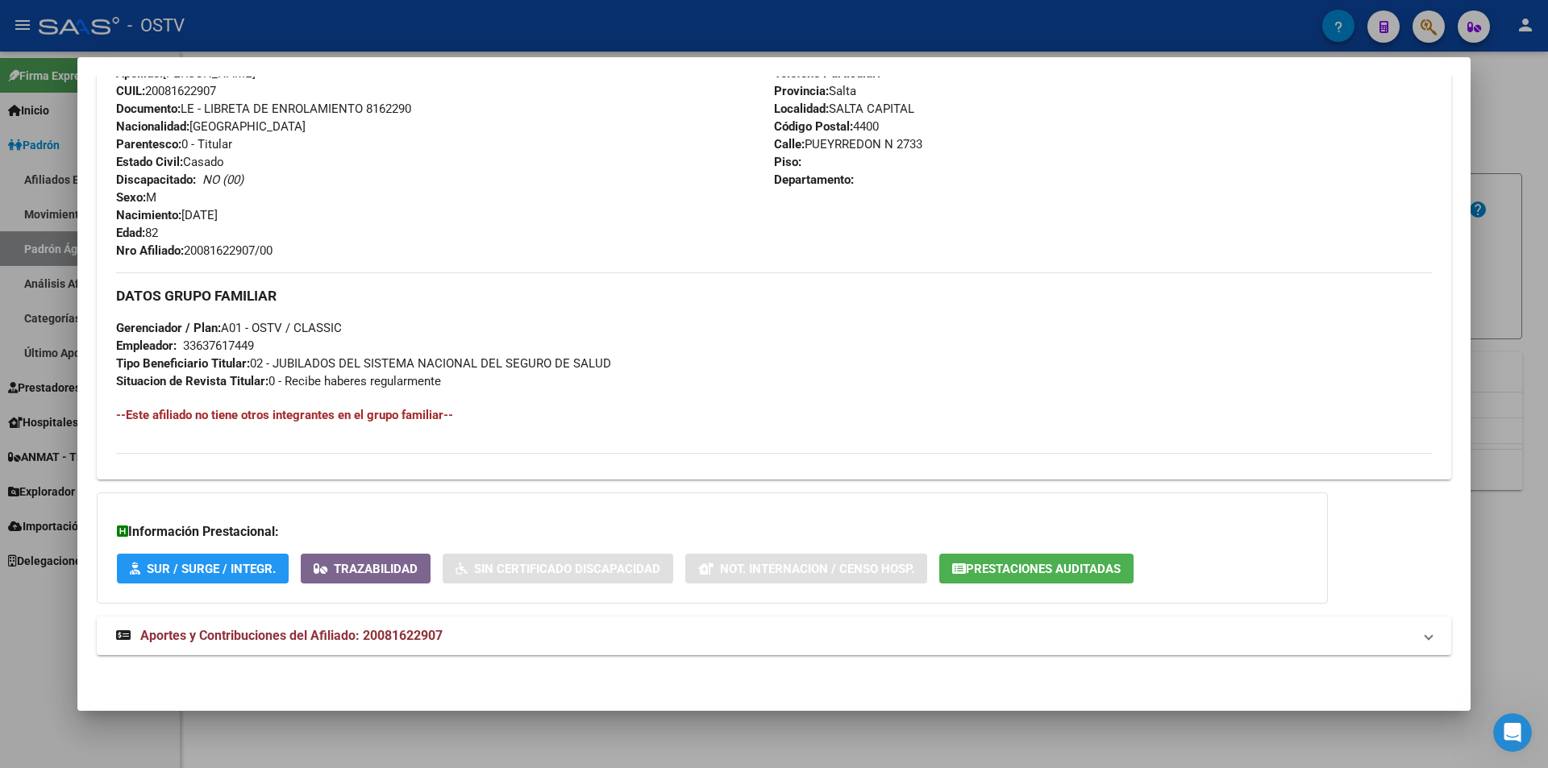
click at [449, 25] on div at bounding box center [774, 384] width 1548 height 768
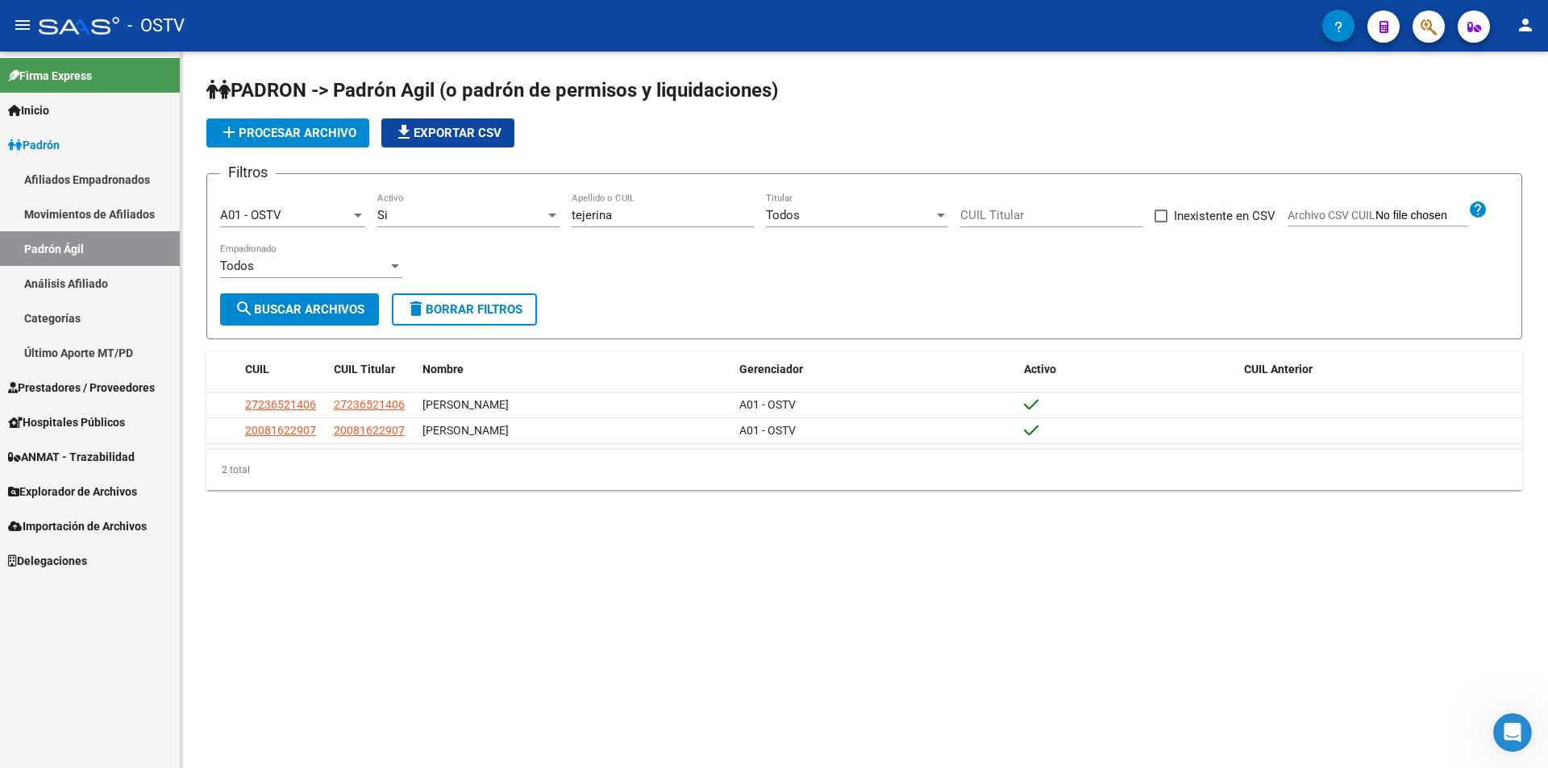
click at [123, 182] on link "Afiliados Empadronados" at bounding box center [90, 179] width 180 height 35
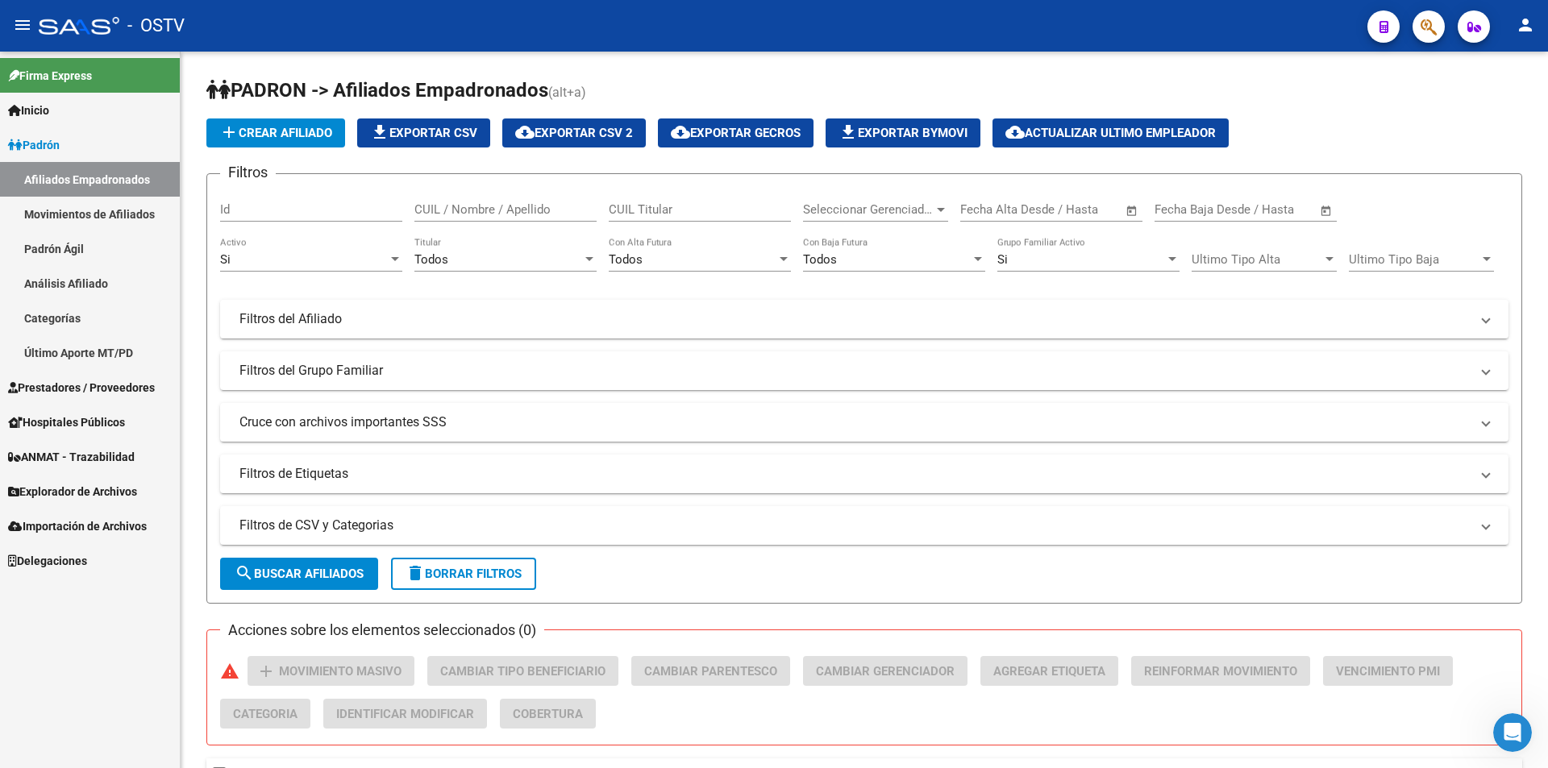
click at [63, 192] on link "Afiliados Empadronados" at bounding box center [90, 179] width 180 height 35
click at [66, 390] on span "Prestadores / Proveedores" at bounding box center [81, 388] width 147 height 18
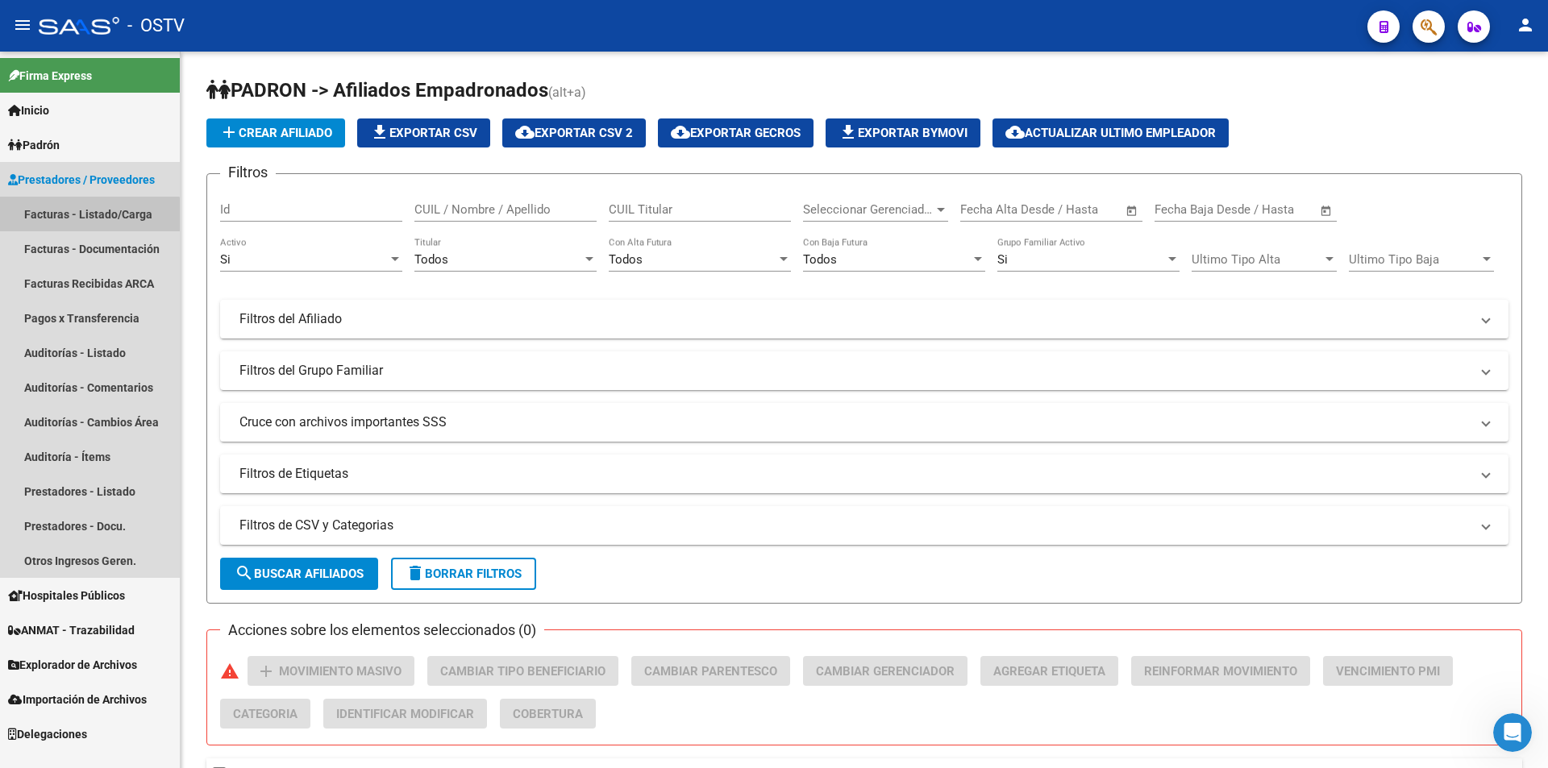
click at [85, 226] on link "Facturas - Listado/Carga" at bounding box center [90, 214] width 180 height 35
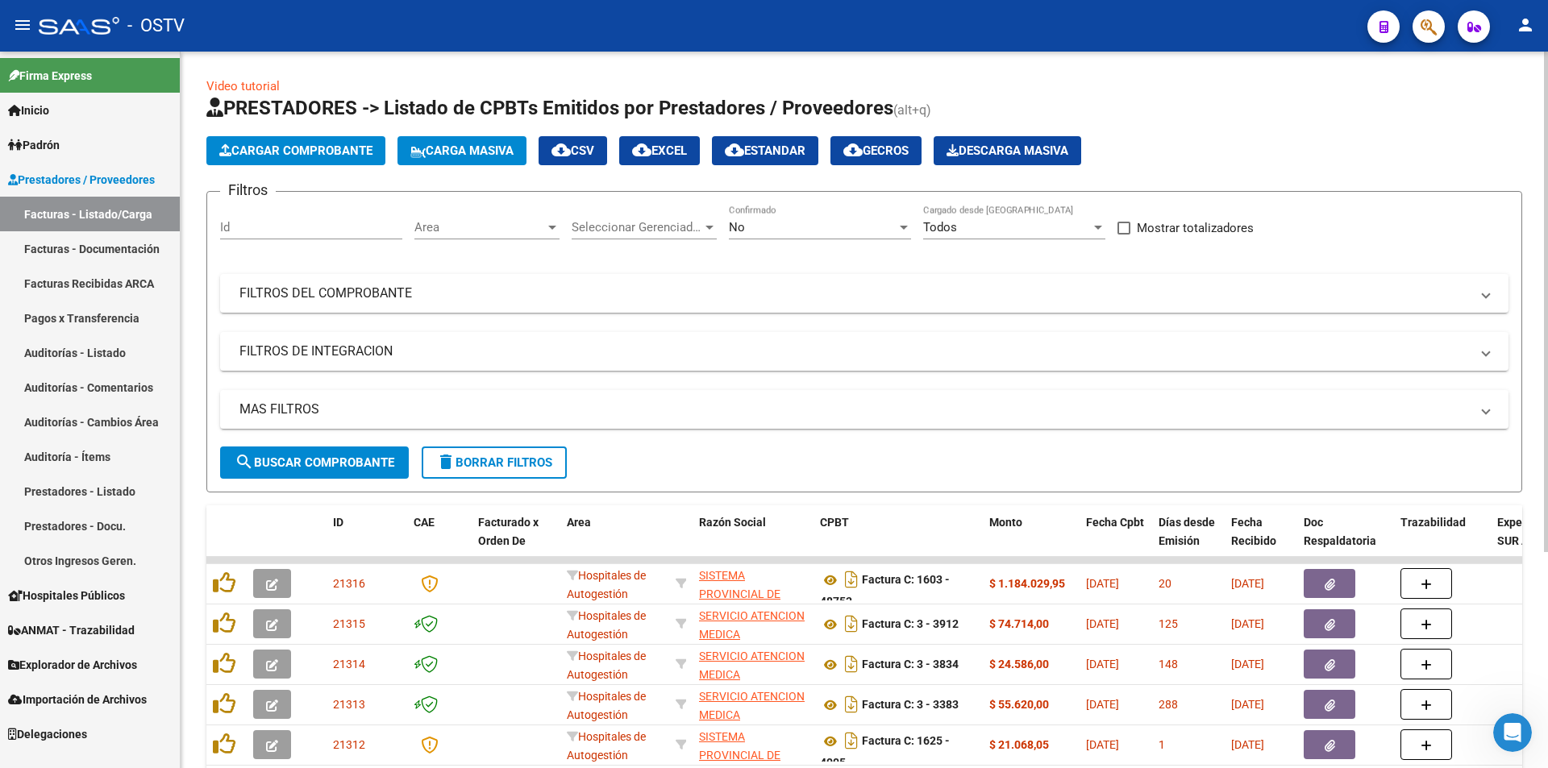
click at [771, 215] on div "No Confirmado" at bounding box center [820, 222] width 182 height 35
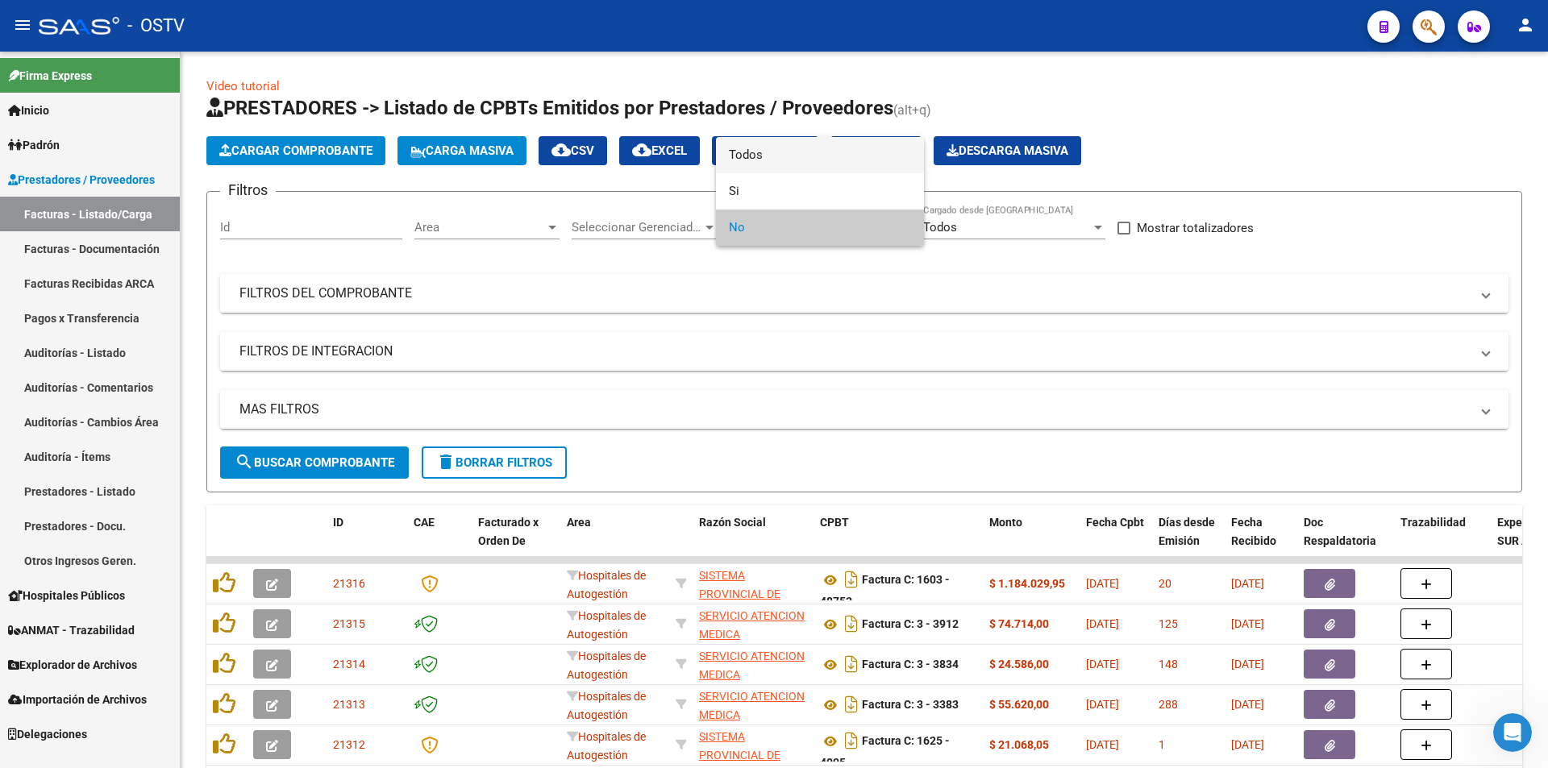
click at [758, 150] on span "Todos" at bounding box center [820, 155] width 182 height 36
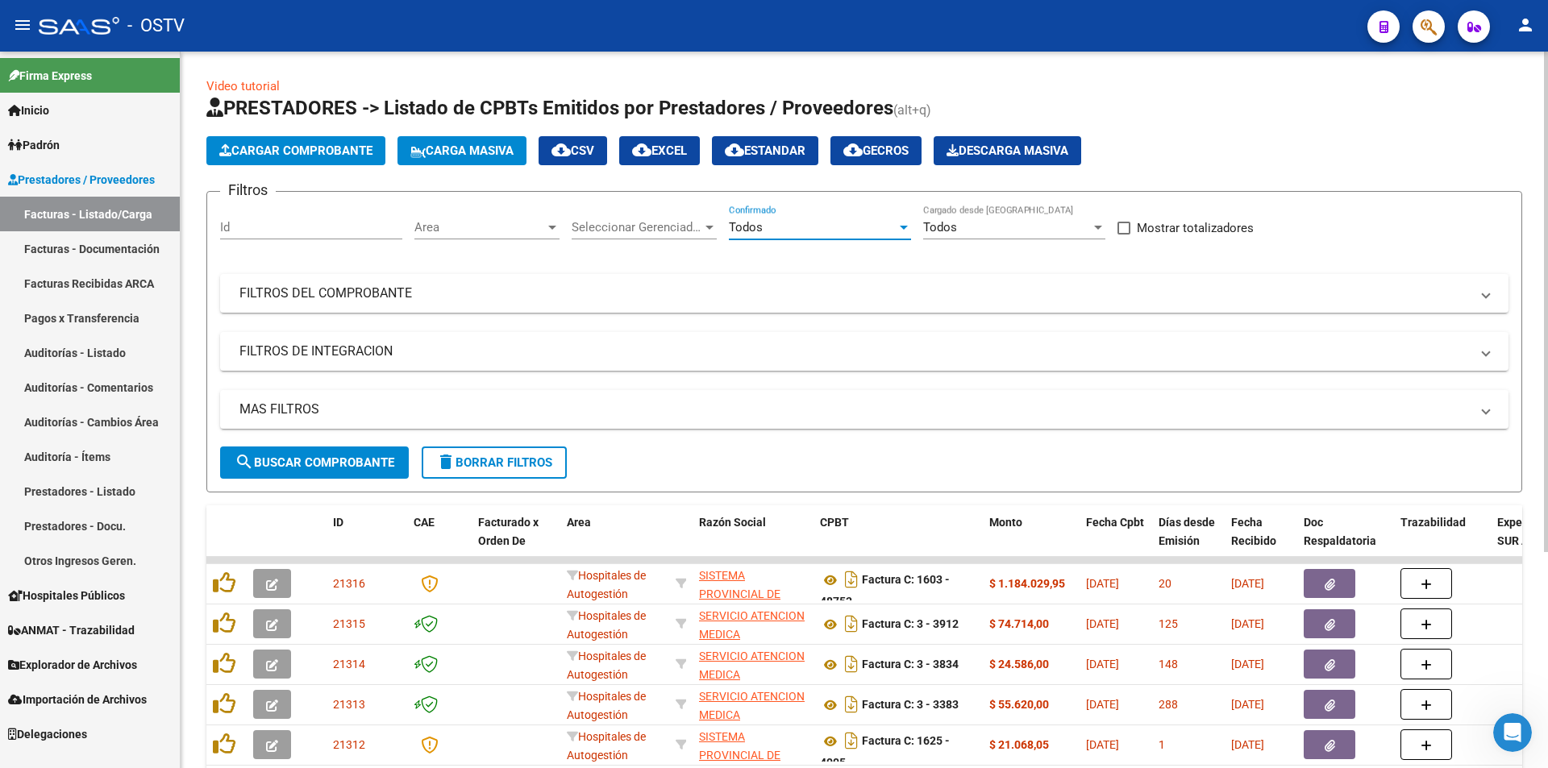
click at [297, 476] on button "search Buscar Comprobante" at bounding box center [314, 463] width 189 height 32
click at [327, 462] on span "search Buscar Comprobante" at bounding box center [315, 462] width 160 height 15
click at [318, 468] on span "search Buscar Comprobante" at bounding box center [315, 462] width 160 height 15
click at [339, 463] on span "search Buscar Comprobante" at bounding box center [315, 462] width 160 height 15
click at [319, 456] on span "search Buscar Comprobante" at bounding box center [315, 462] width 160 height 15
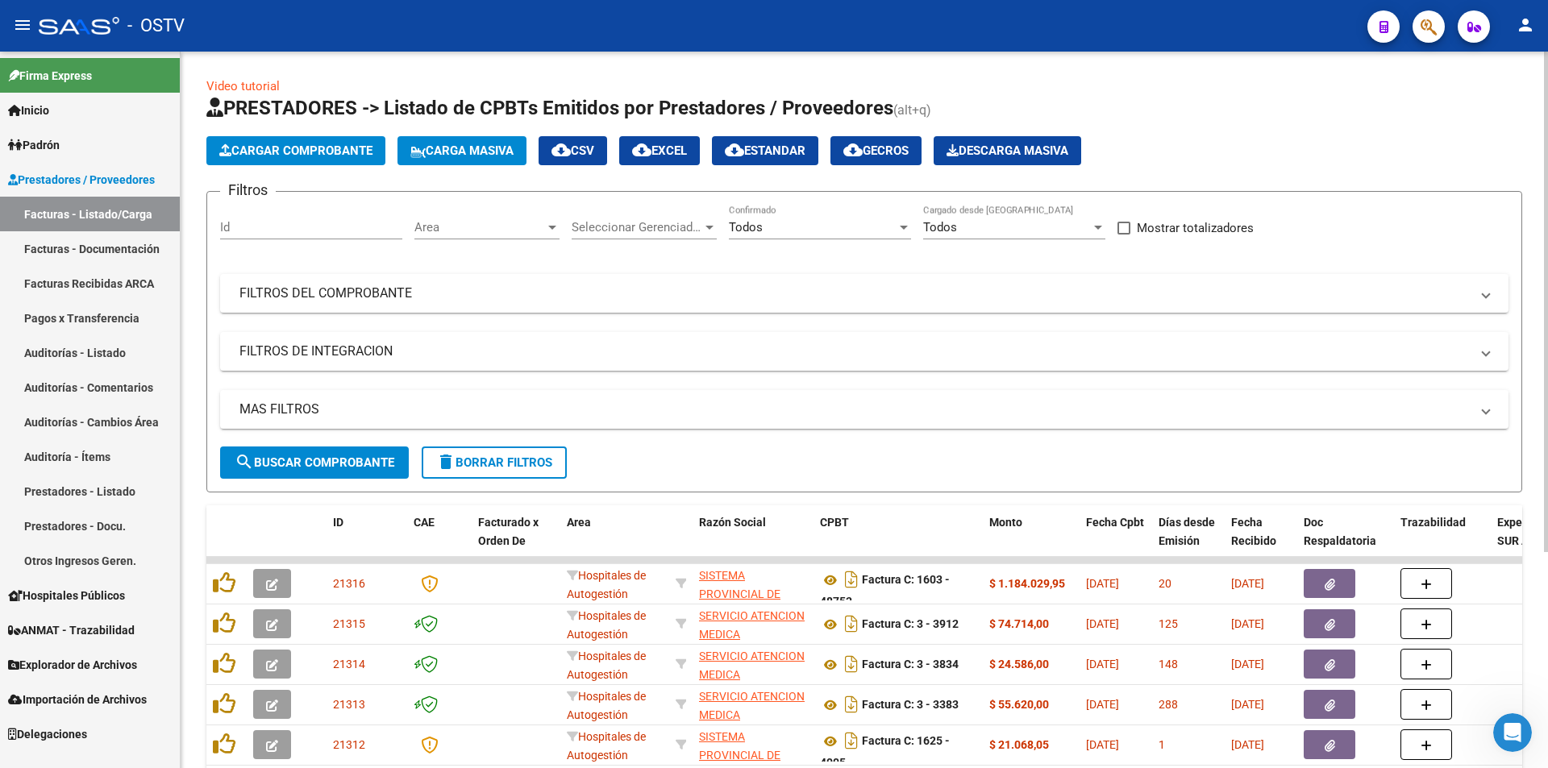
click at [319, 458] on span "search Buscar Comprobante" at bounding box center [315, 462] width 160 height 15
click at [314, 455] on span "search Buscar Comprobante" at bounding box center [315, 462] width 160 height 15
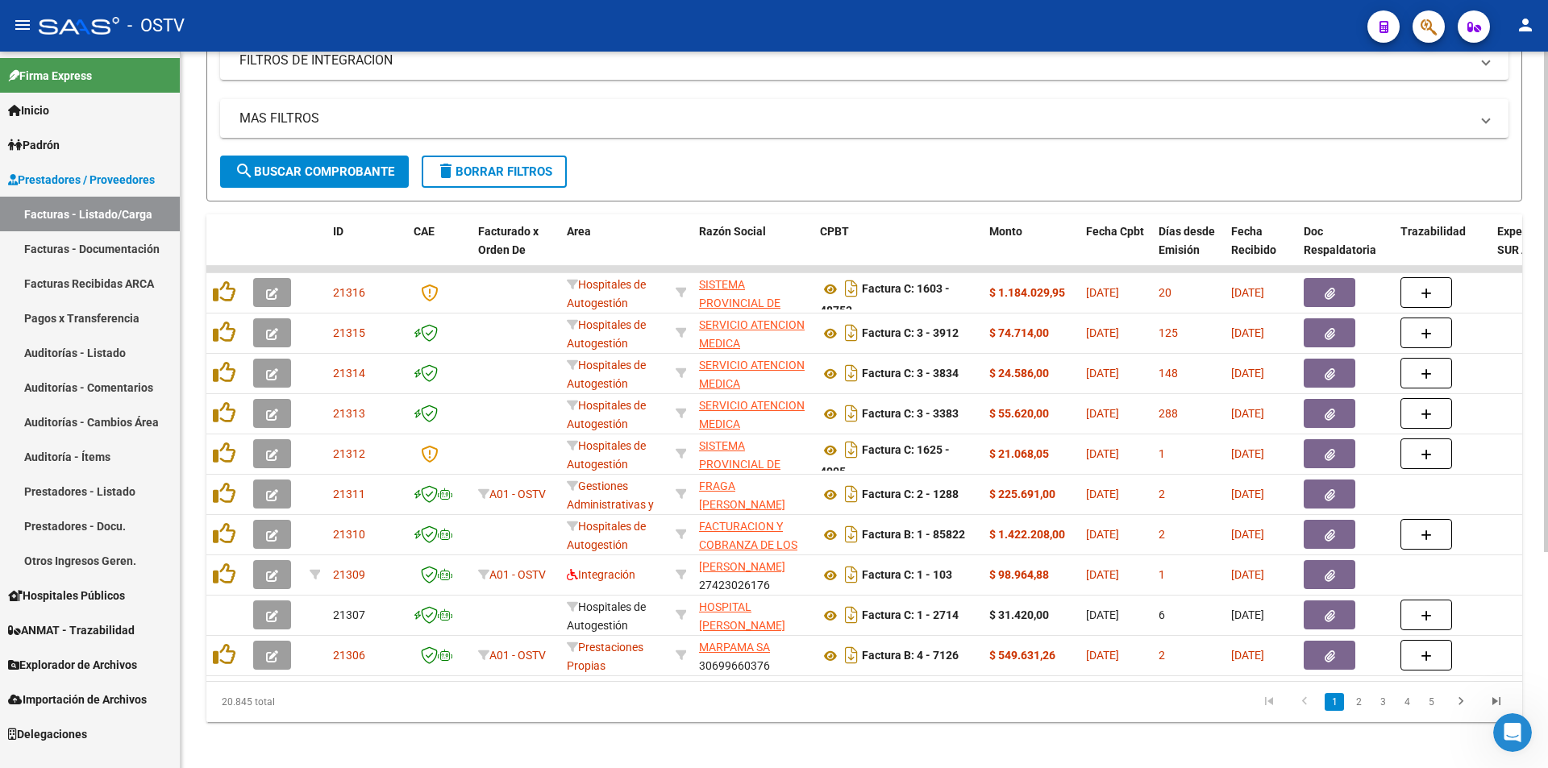
scroll to position [309, 0]
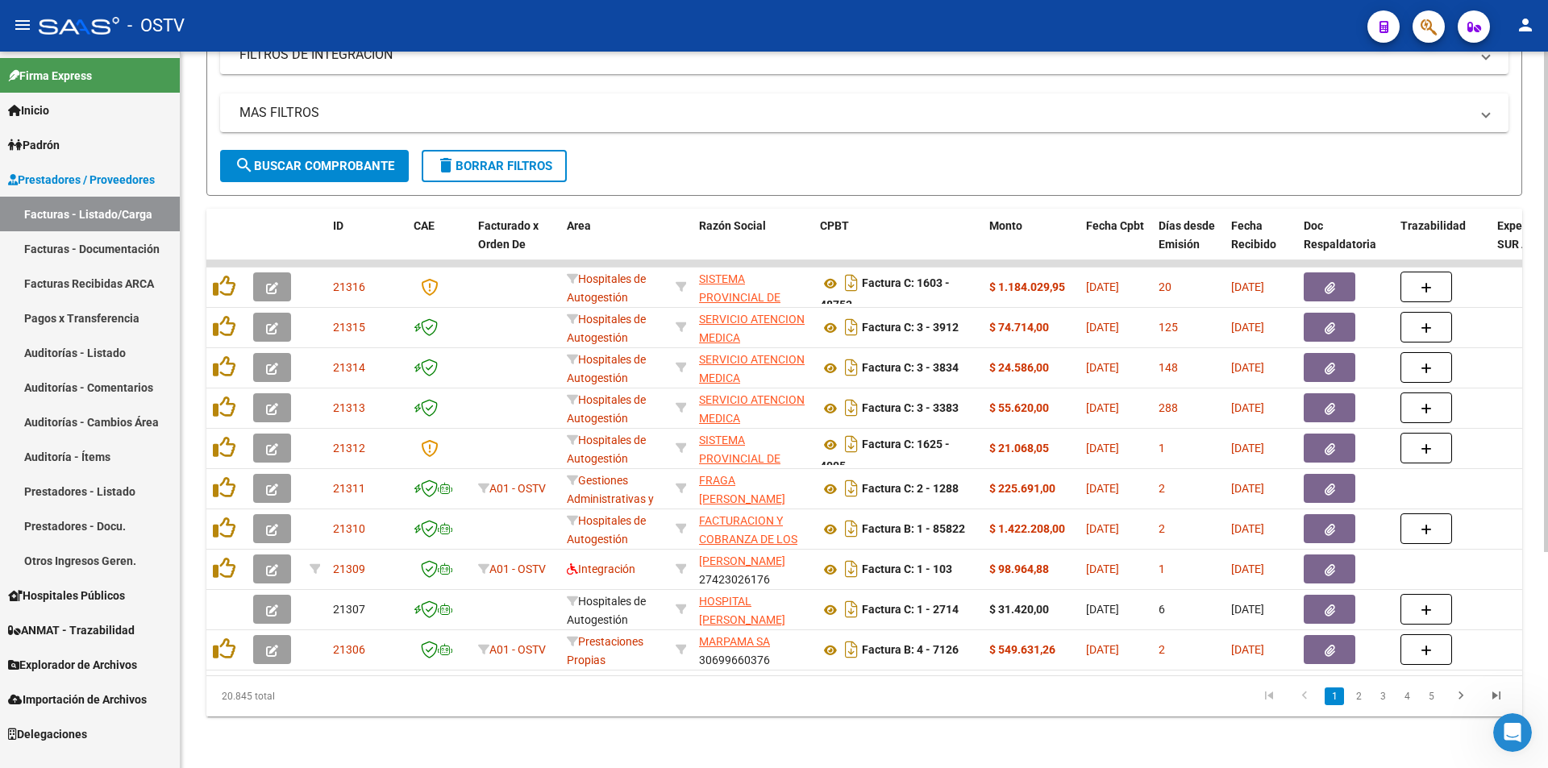
click at [323, 164] on button "search Buscar Comprobante" at bounding box center [314, 166] width 189 height 32
